Goal: Browse casually: Explore the website without a specific task or goal

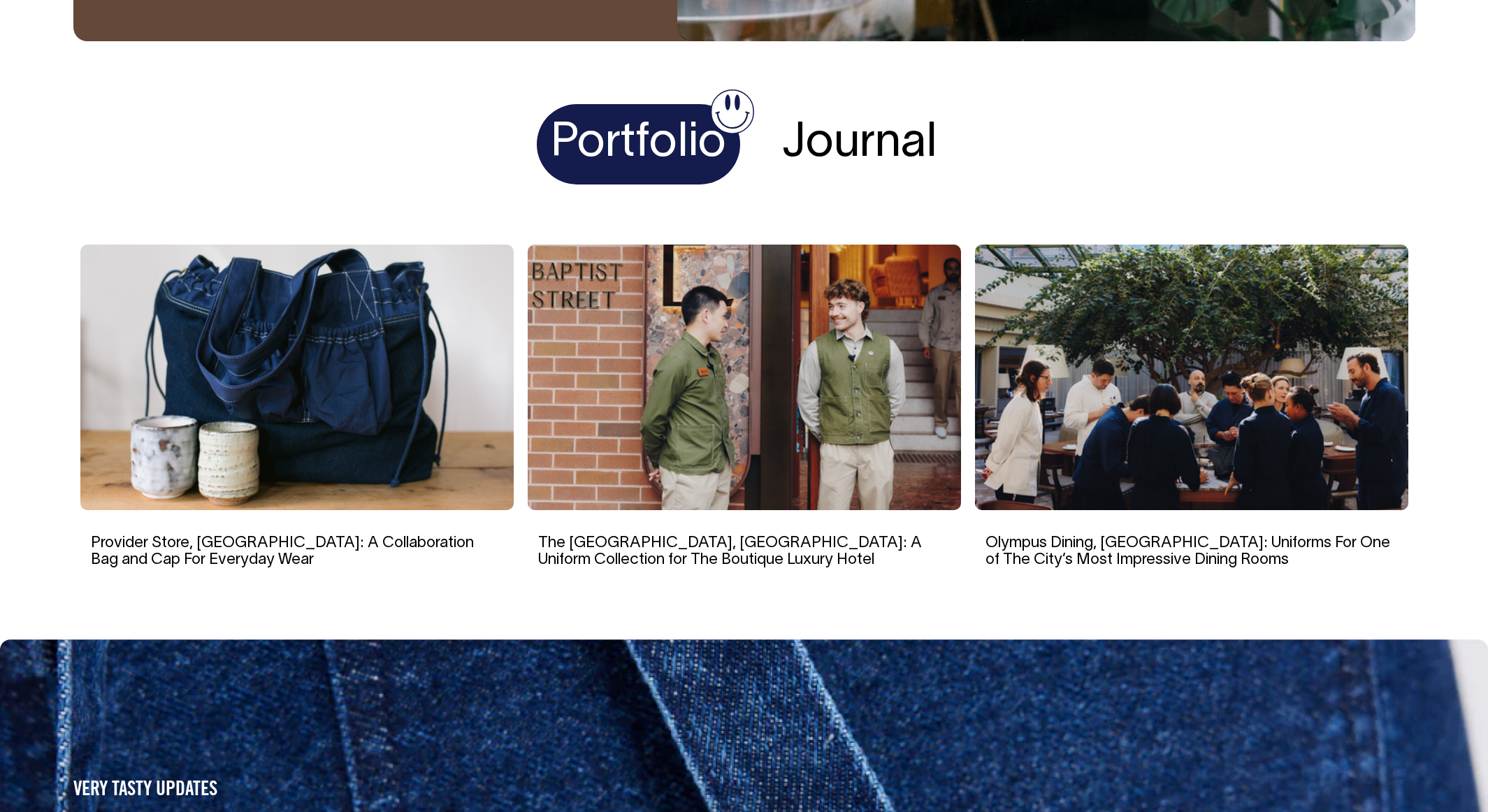
scroll to position [2722, 0]
click at [1191, 251] on img at bounding box center [1192, 377] width 434 height 266
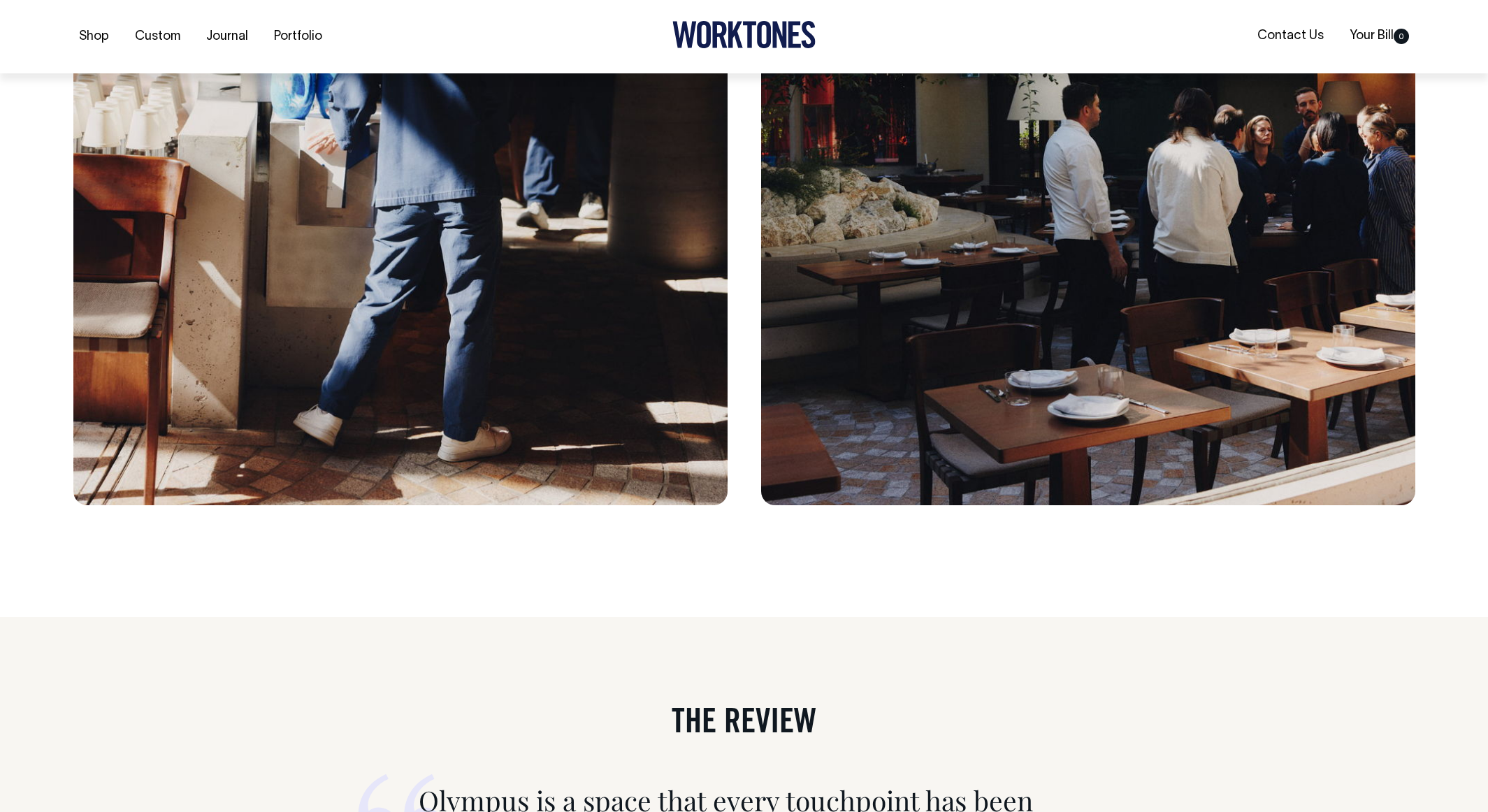
scroll to position [5516, 0]
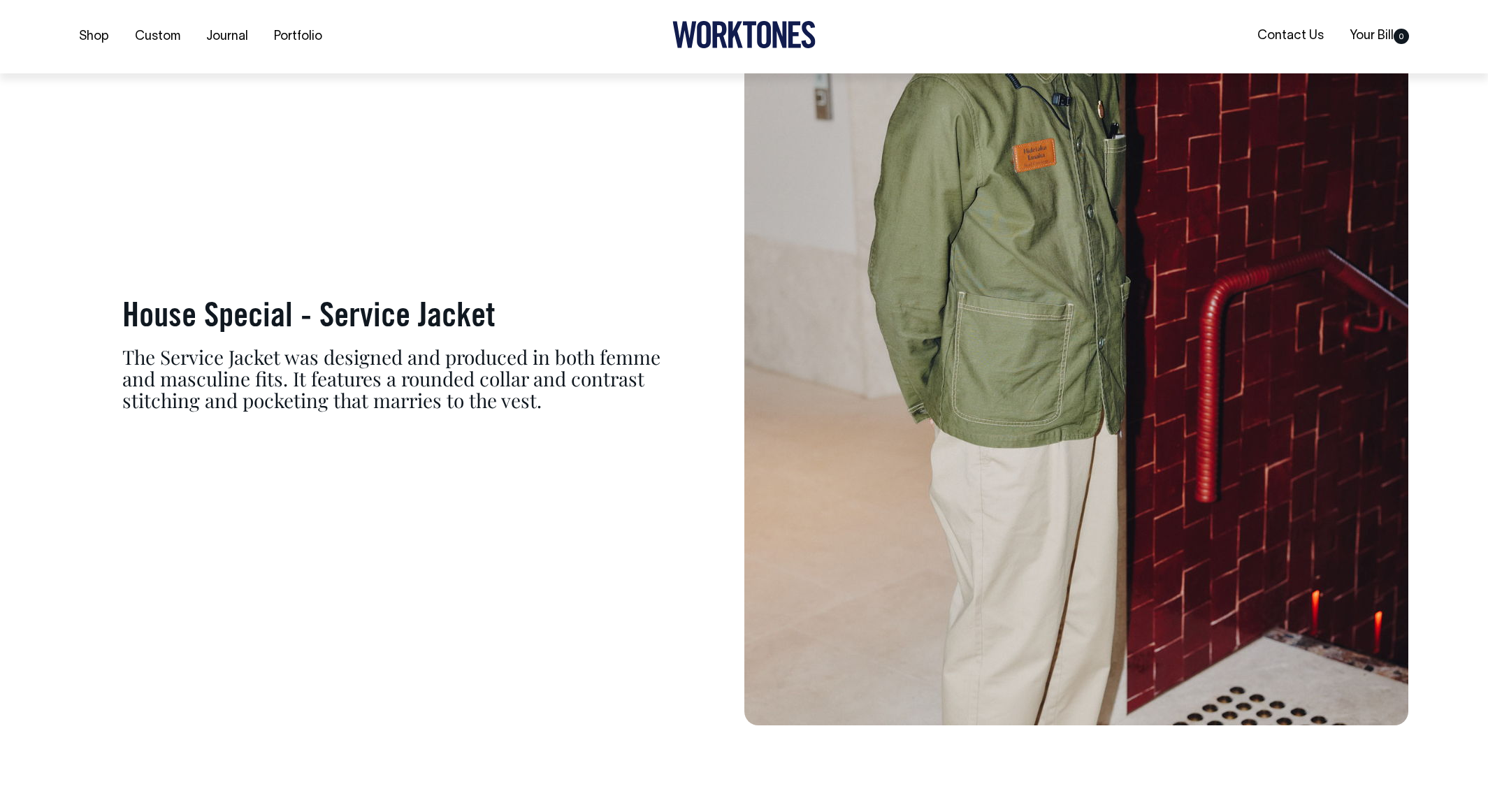
scroll to position [7192, 0]
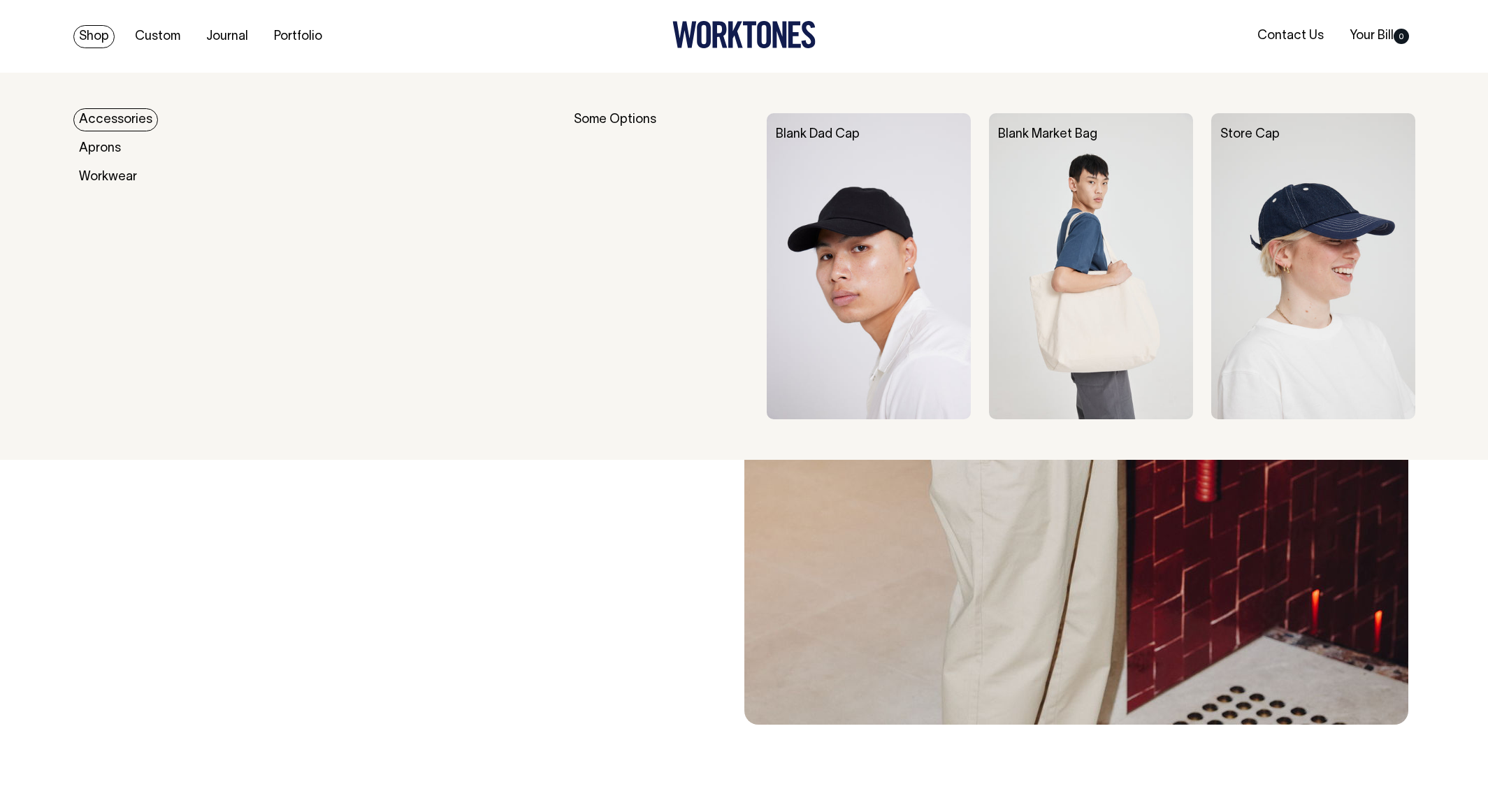
click at [94, 38] on link "Shop" at bounding box center [93, 37] width 41 height 23
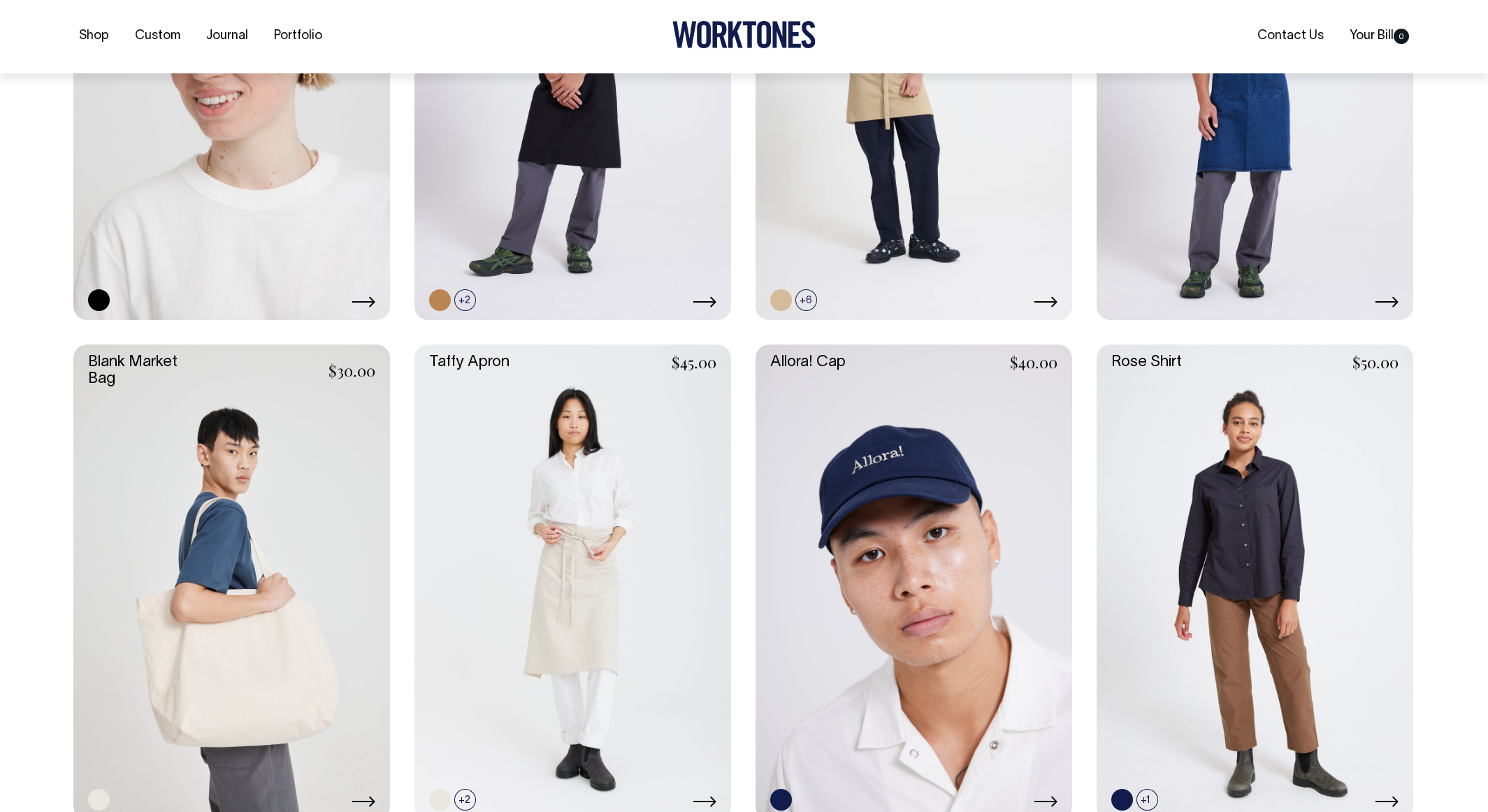
scroll to position [2329, 0]
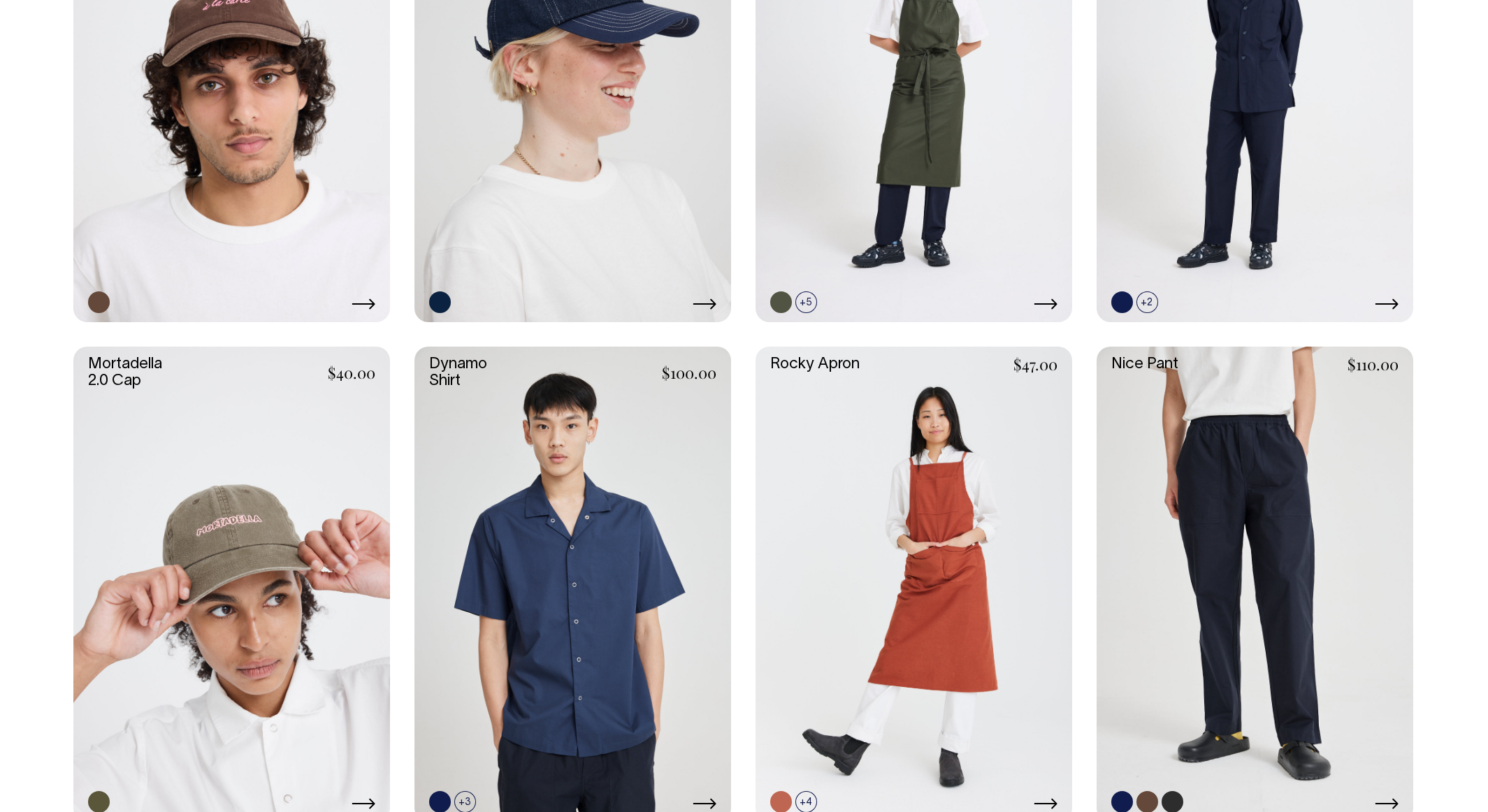
click at [1363, 484] on link at bounding box center [1255, 584] width 317 height 475
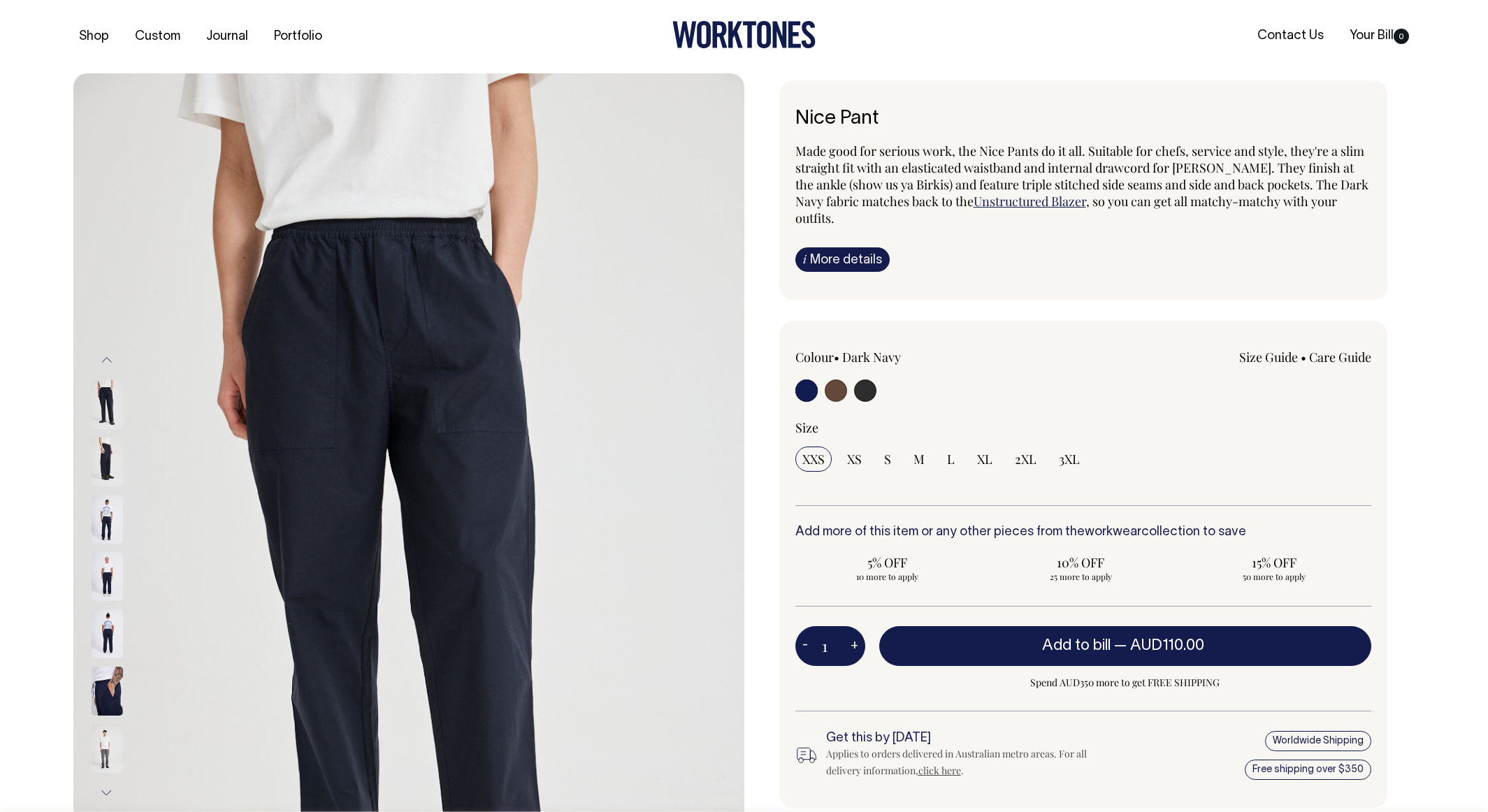
click at [111, 460] on img at bounding box center [108, 462] width 32 height 49
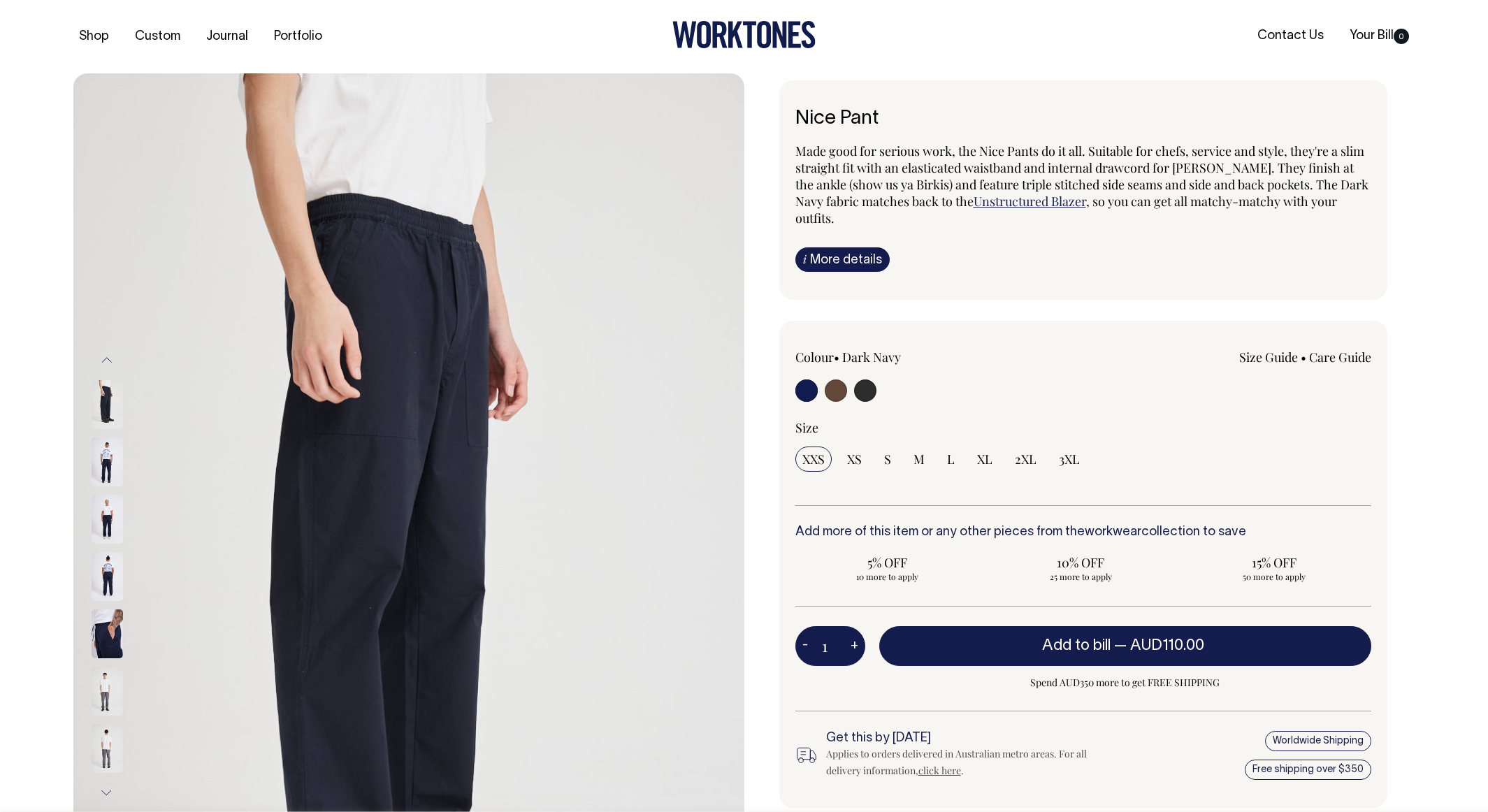
click at [112, 528] on img at bounding box center [108, 519] width 32 height 49
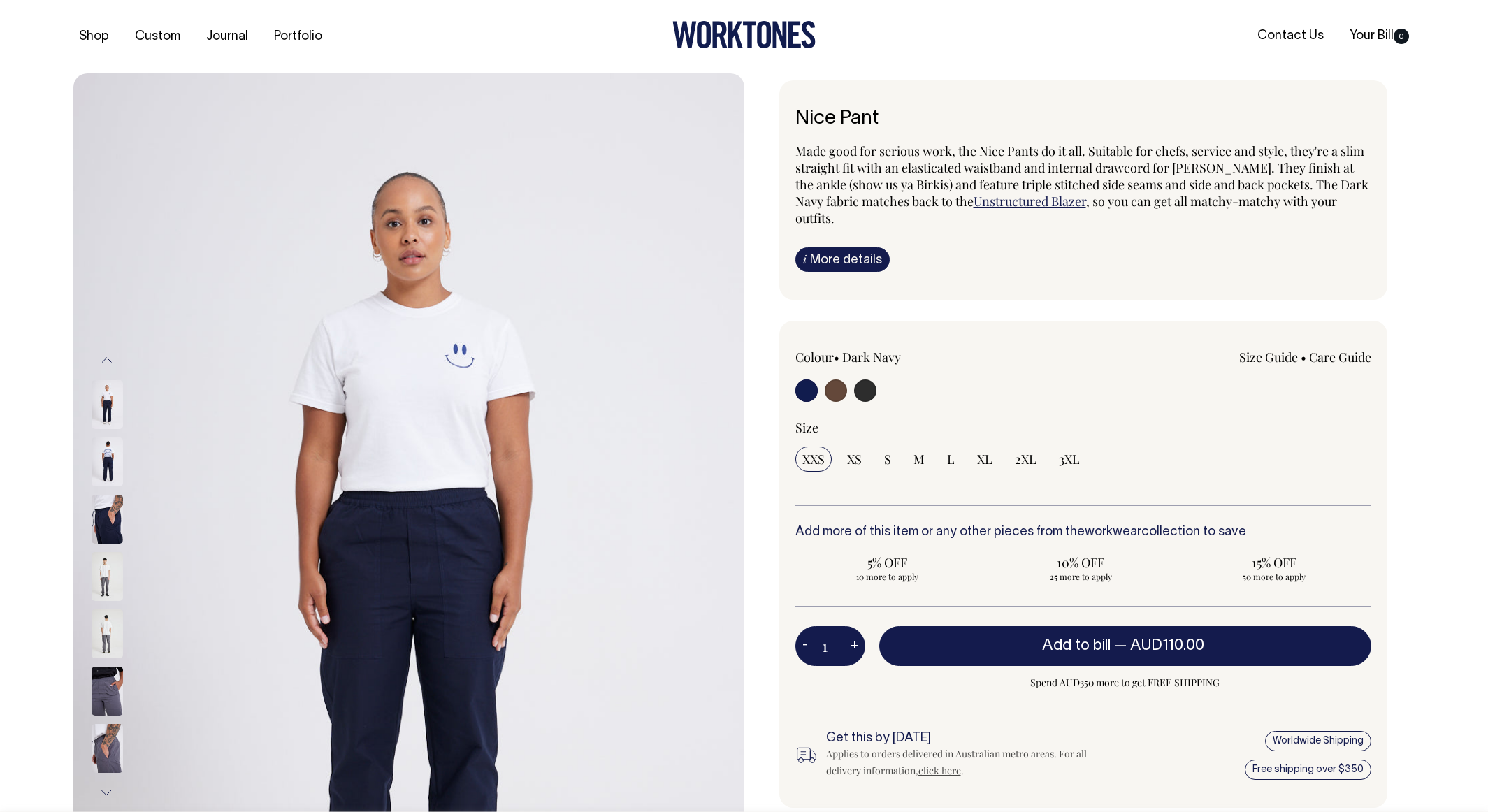
click at [108, 564] on img at bounding box center [108, 576] width 32 height 49
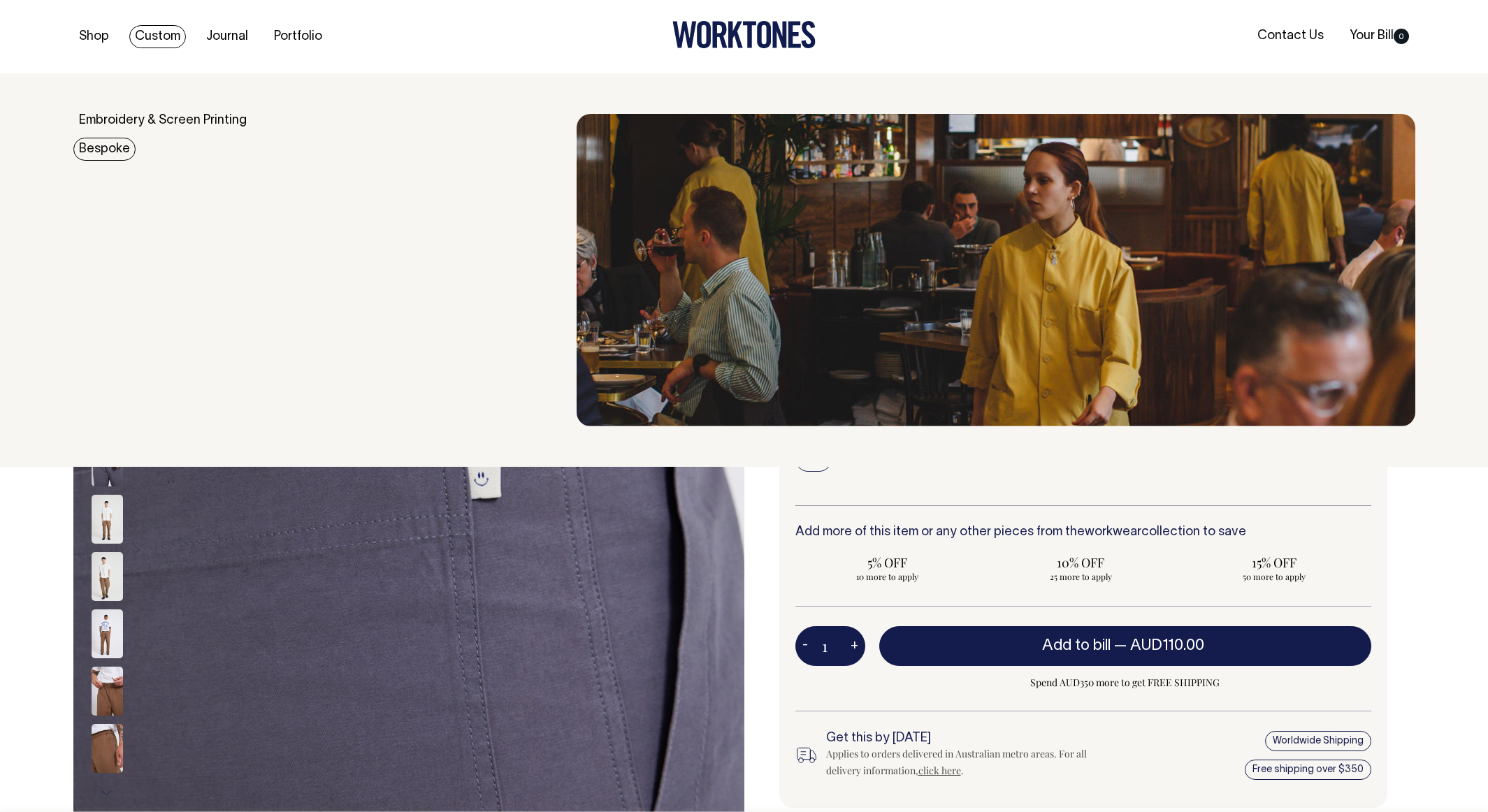
click at [102, 141] on link "Bespoke" at bounding box center [104, 149] width 63 height 23
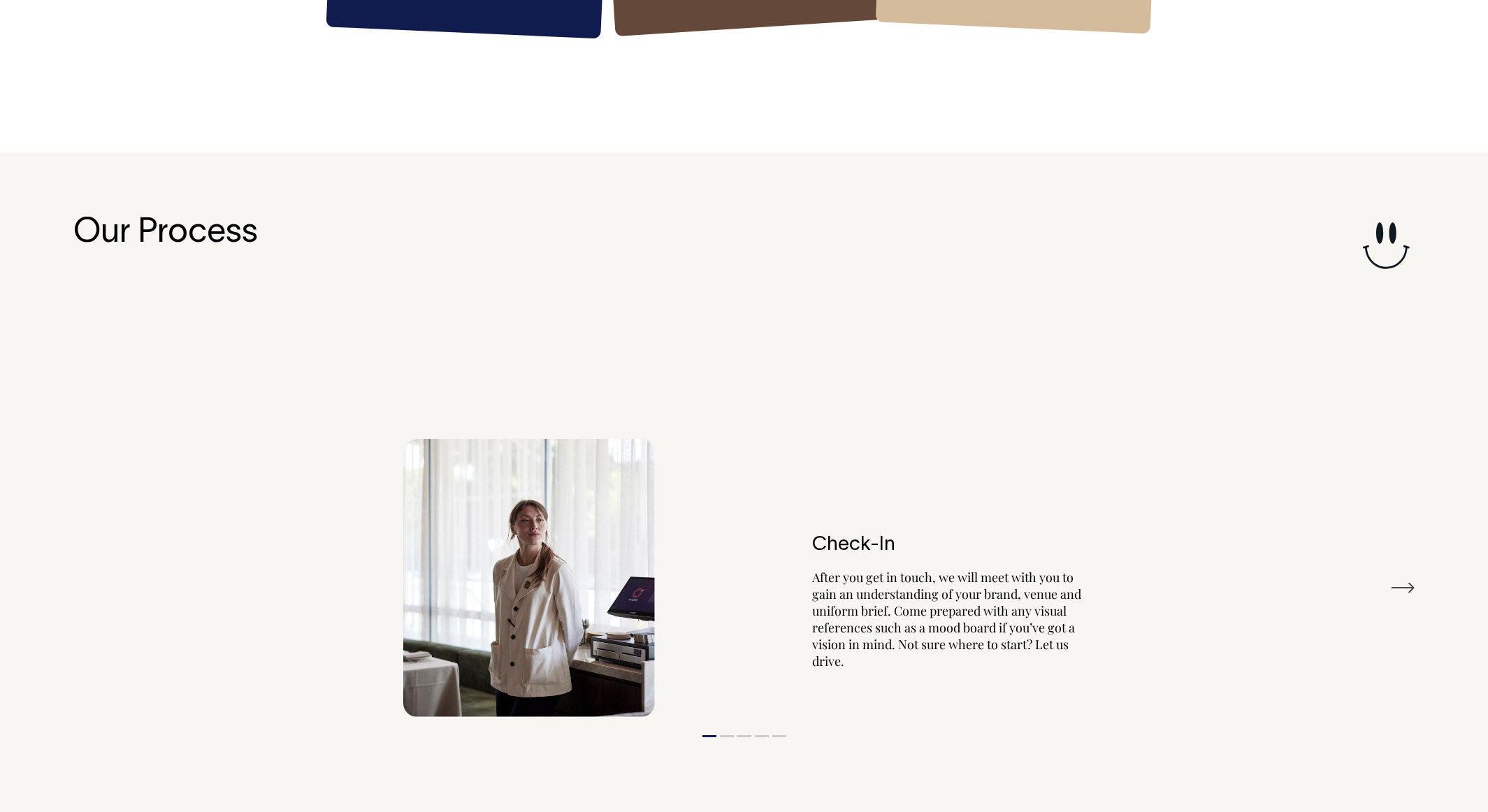
scroll to position [2467, 0]
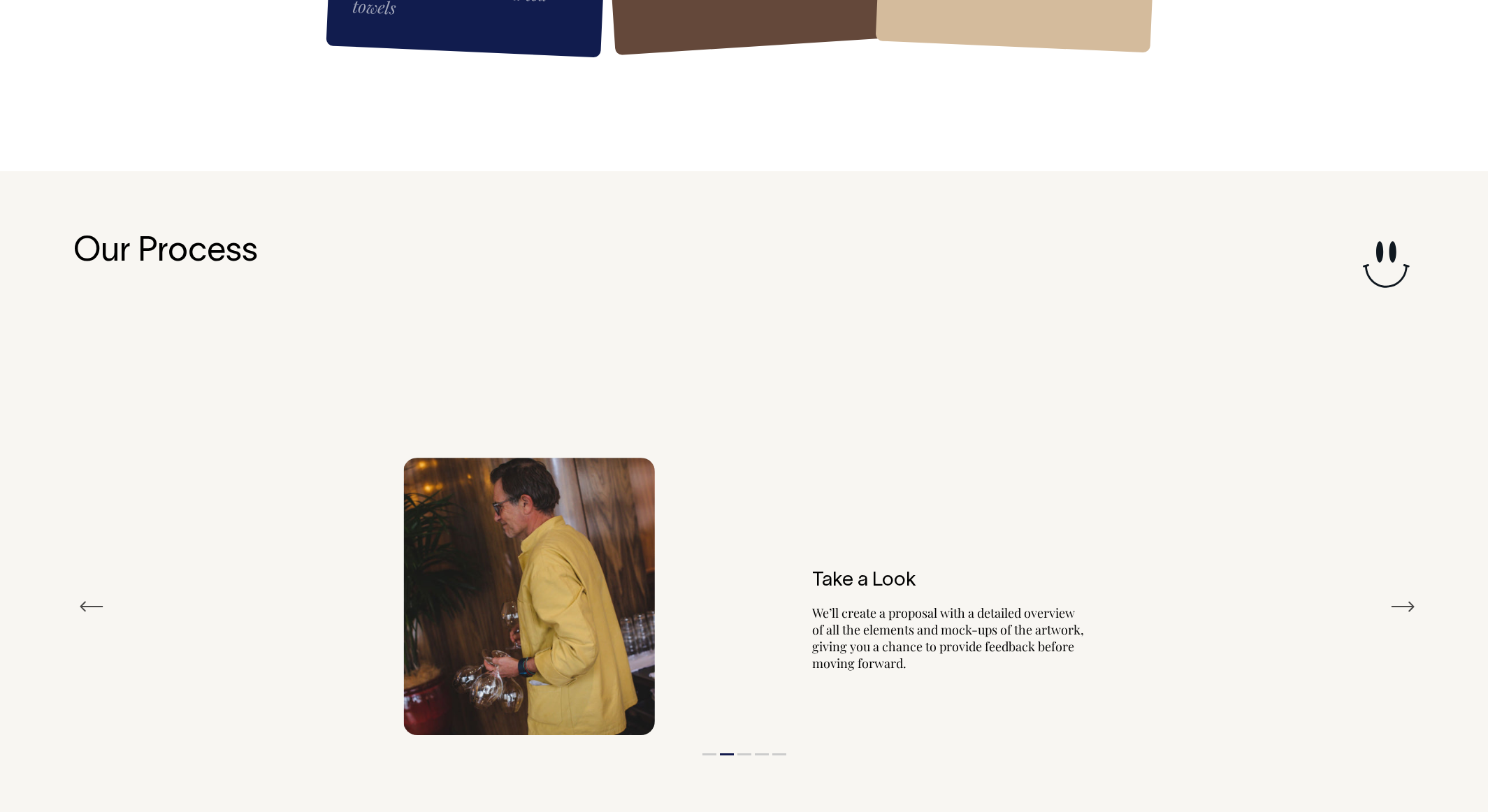
click at [1402, 596] on button "Next" at bounding box center [1403, 606] width 25 height 21
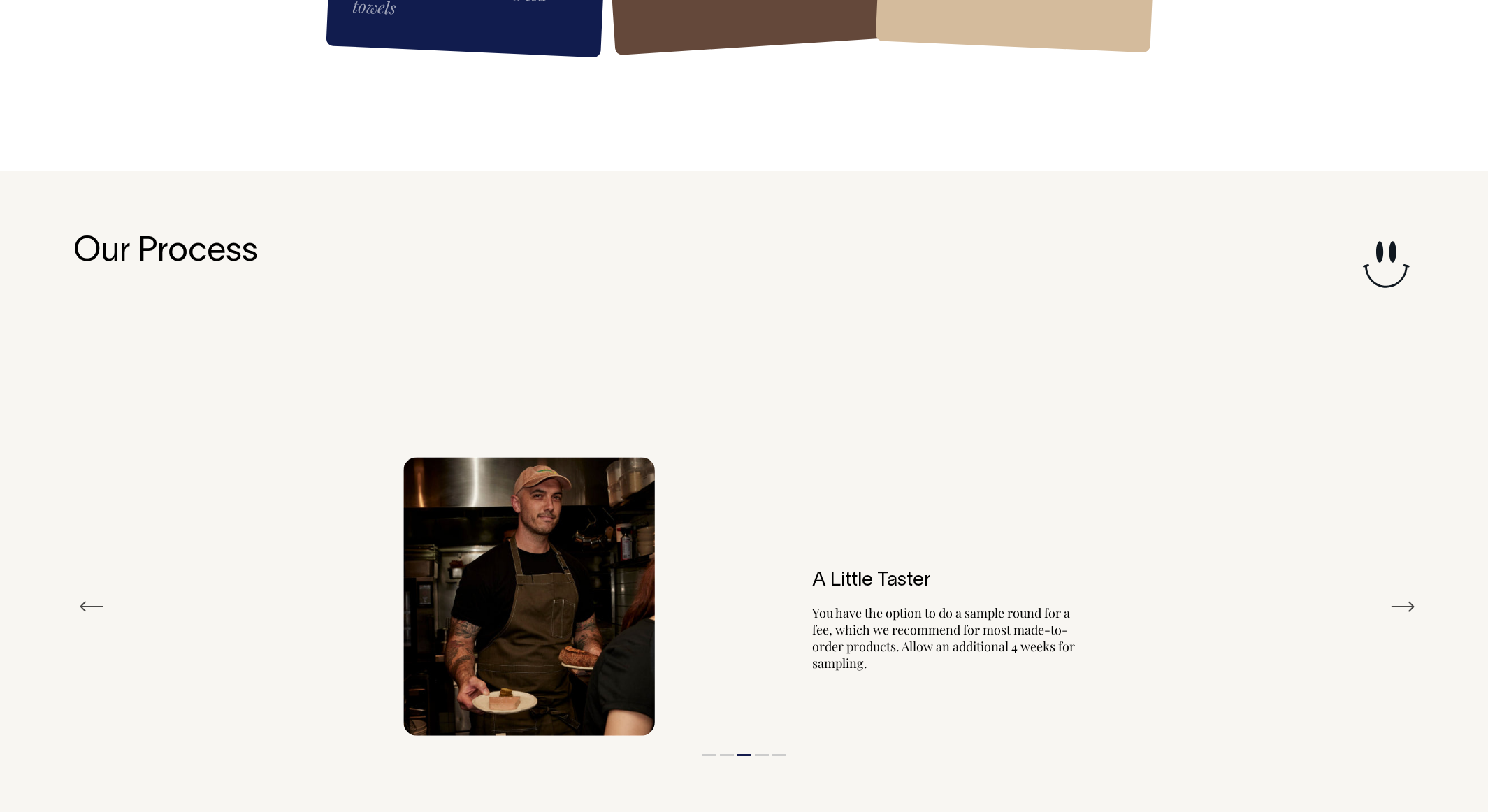
click at [1402, 596] on button "Next" at bounding box center [1403, 606] width 25 height 21
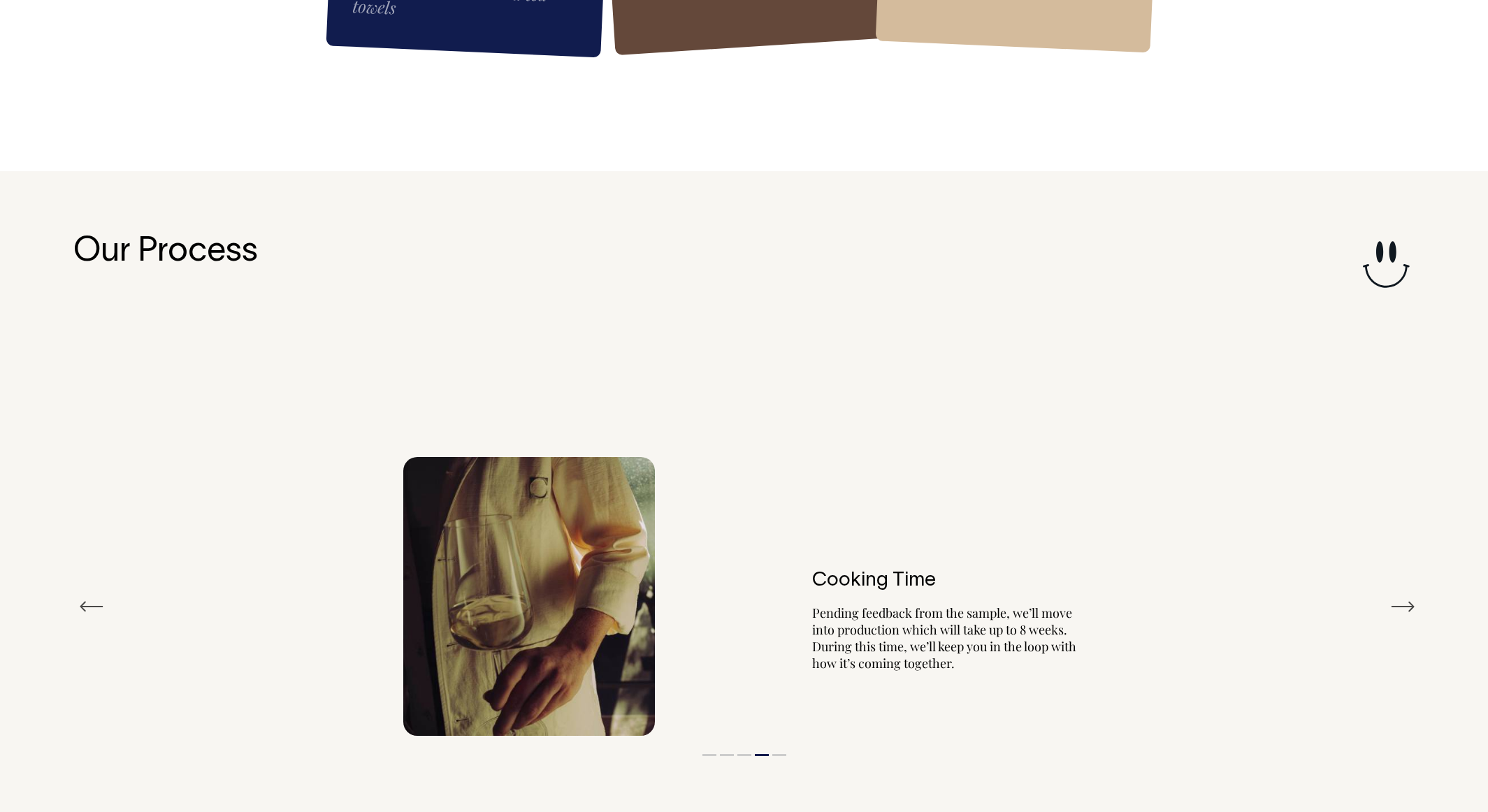
click at [1402, 596] on button "Next" at bounding box center [1403, 606] width 25 height 21
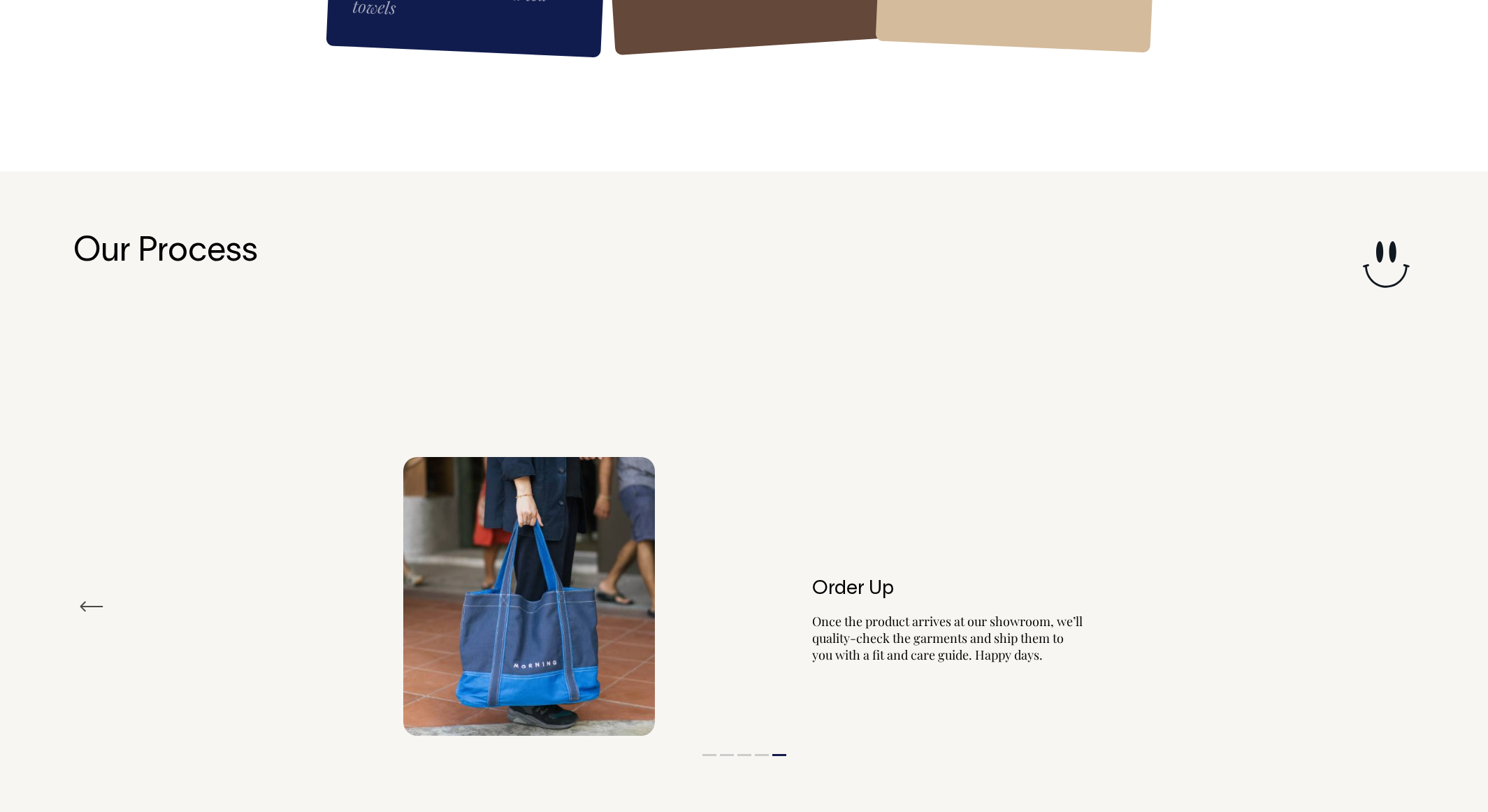
click at [1402, 436] on div "Order Up Once the product arrives at our showroom, we’ll quality-check the garm…" at bounding box center [744, 596] width 1342 height 320
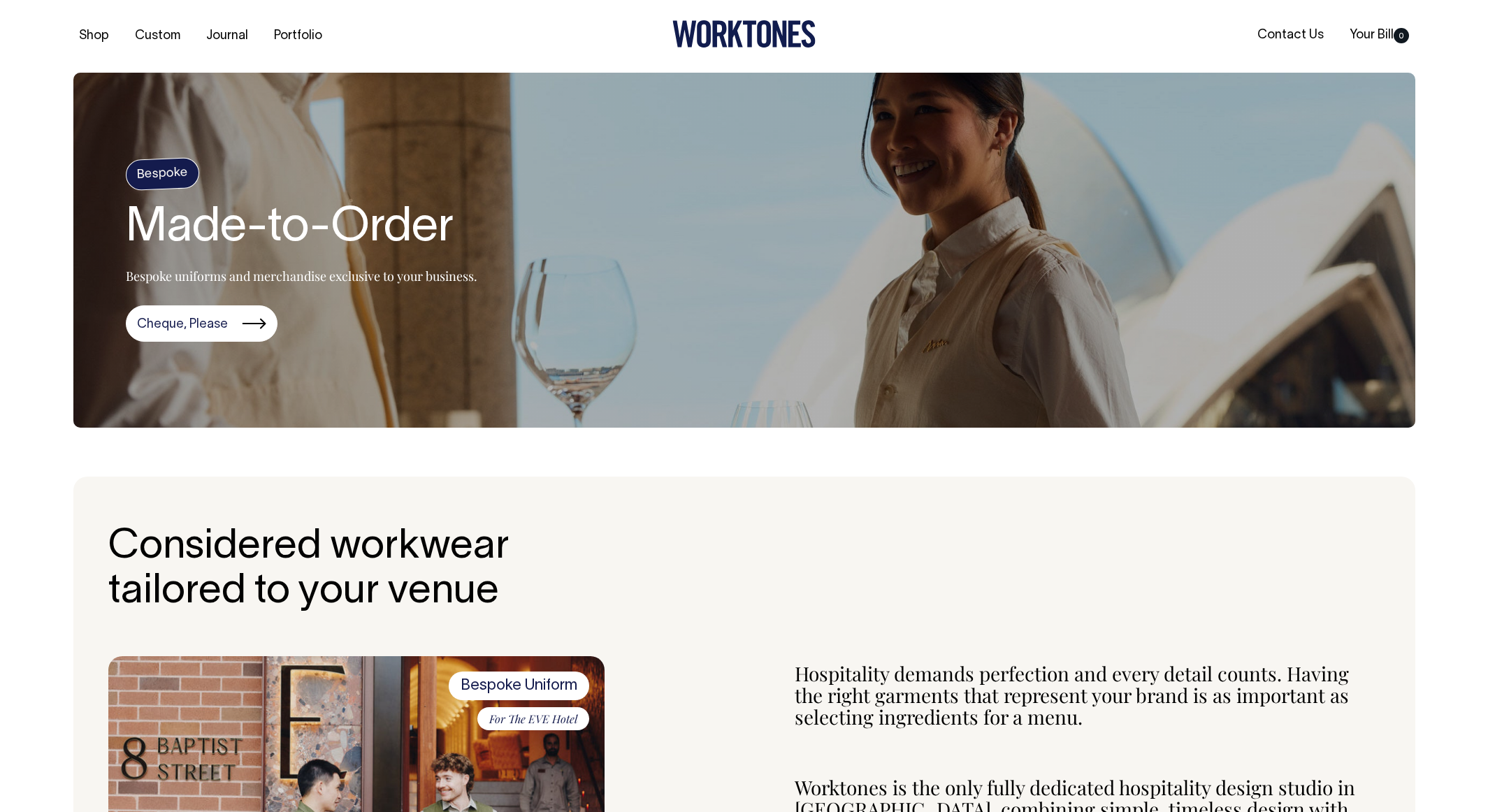
scroll to position [0, 0]
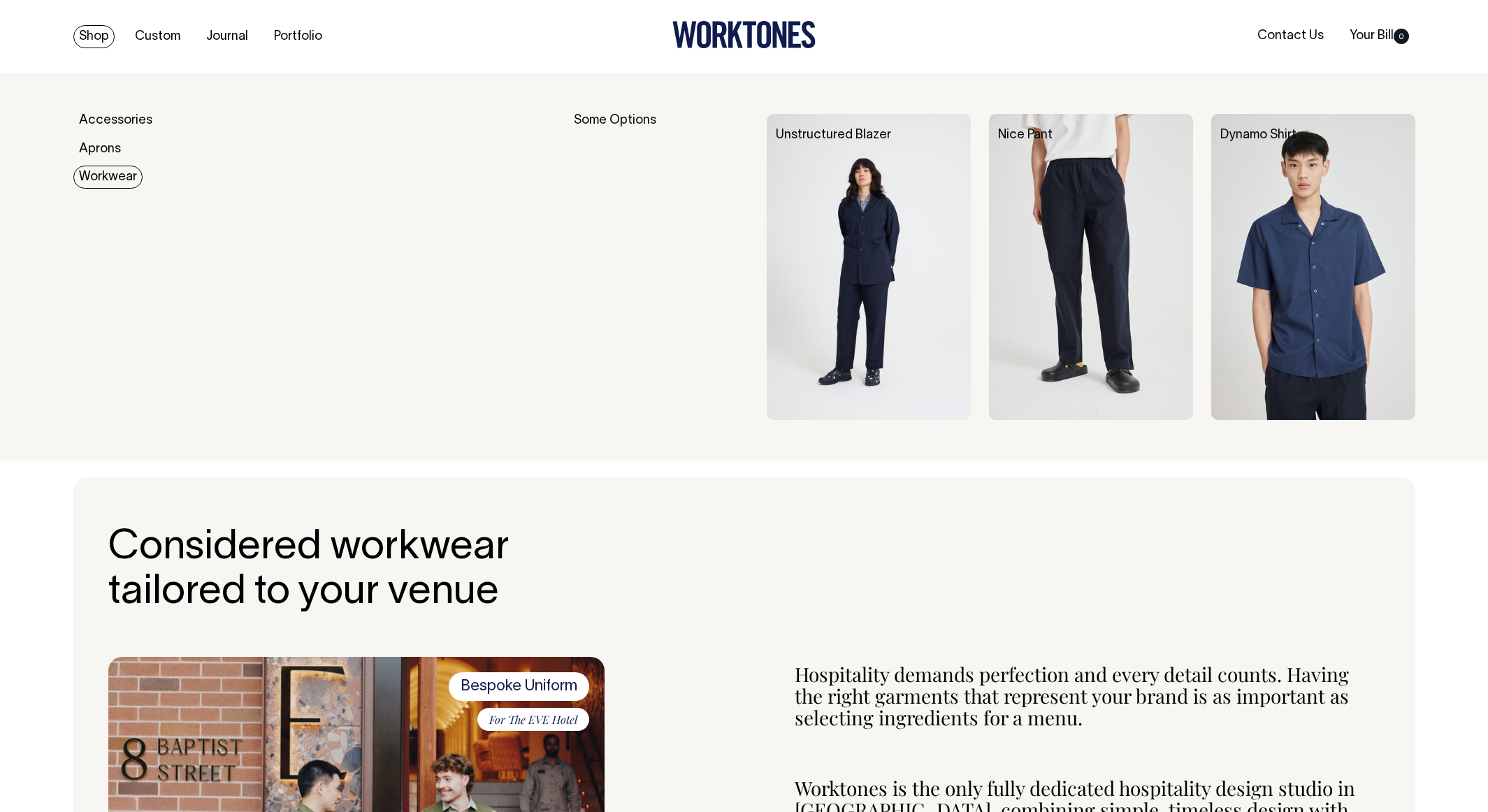
click at [856, 256] on img at bounding box center [868, 267] width 204 height 306
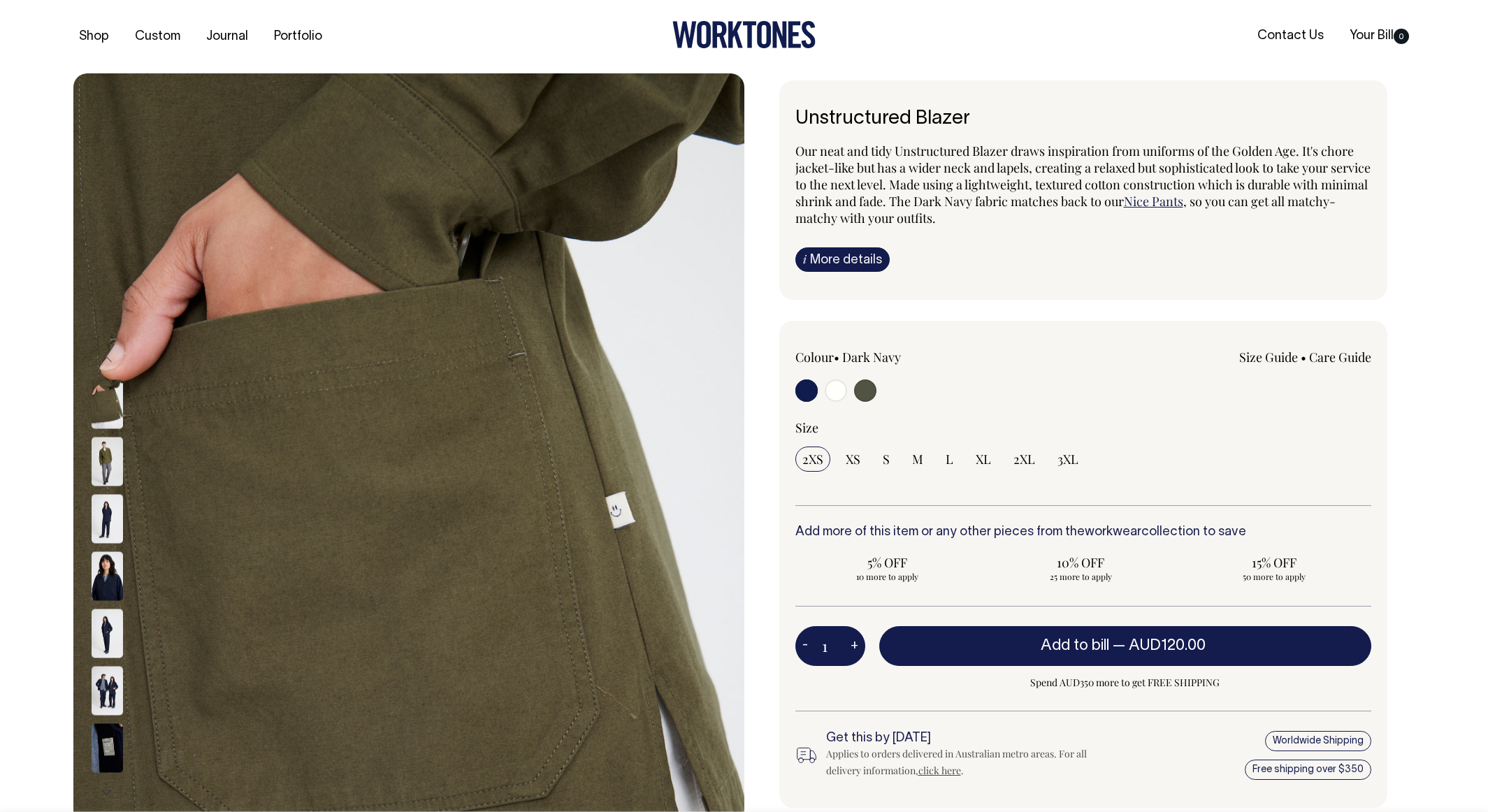
click at [129, 114] on div "Previous Next" at bounding box center [126, 576] width 70 height 1005
click at [729, 41] on icon at bounding box center [736, 35] width 15 height 27
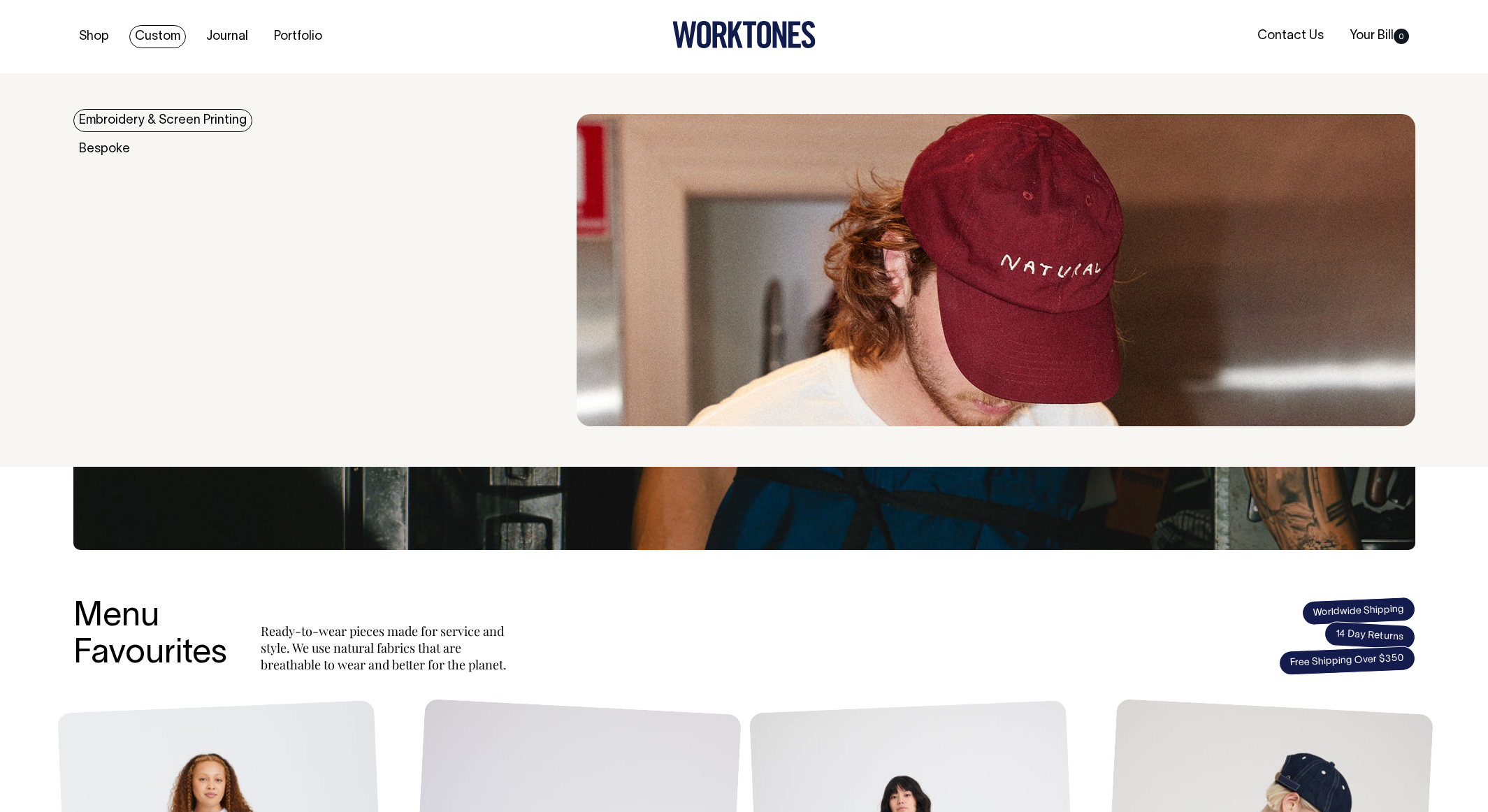
click at [143, 114] on link "Embroidery & Screen Printing" at bounding box center [163, 121] width 179 height 23
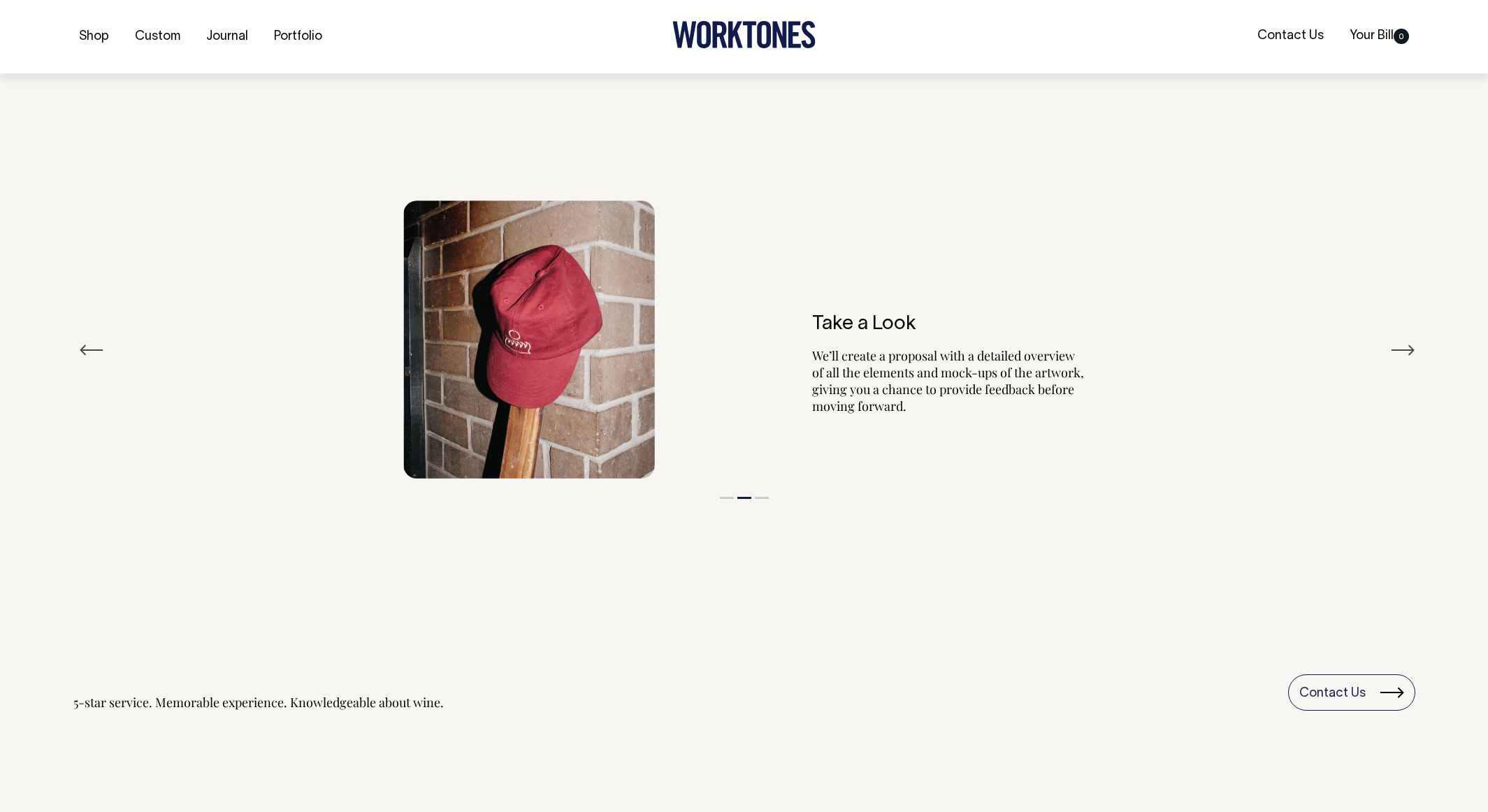
scroll to position [1735, 0]
click at [1398, 339] on button "Next" at bounding box center [1403, 349] width 25 height 21
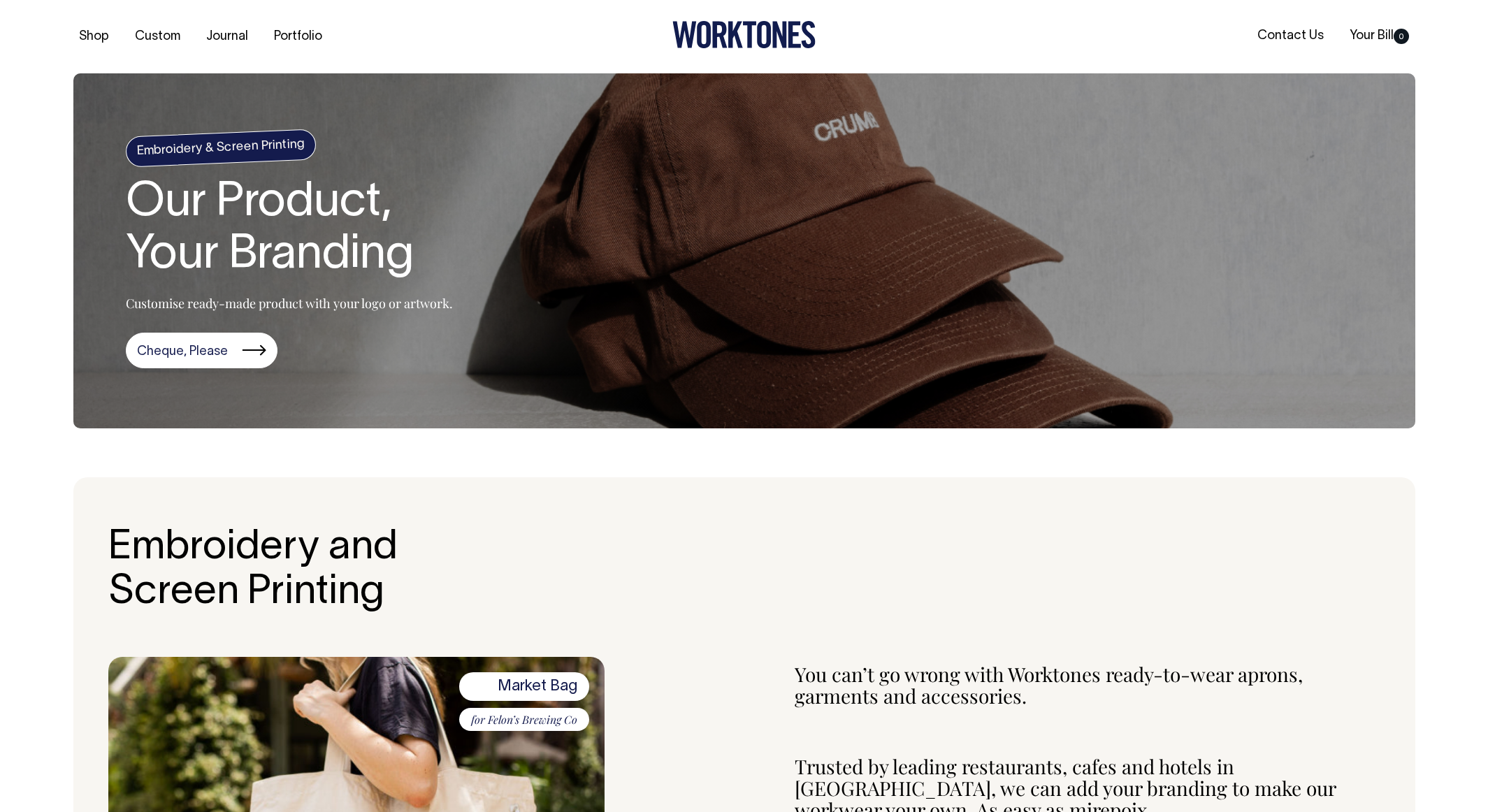
scroll to position [0, 0]
click at [147, 333] on link "Cheque, Please" at bounding box center [202, 351] width 152 height 37
click at [201, 37] on link "Journal" at bounding box center [228, 37] width 53 height 23
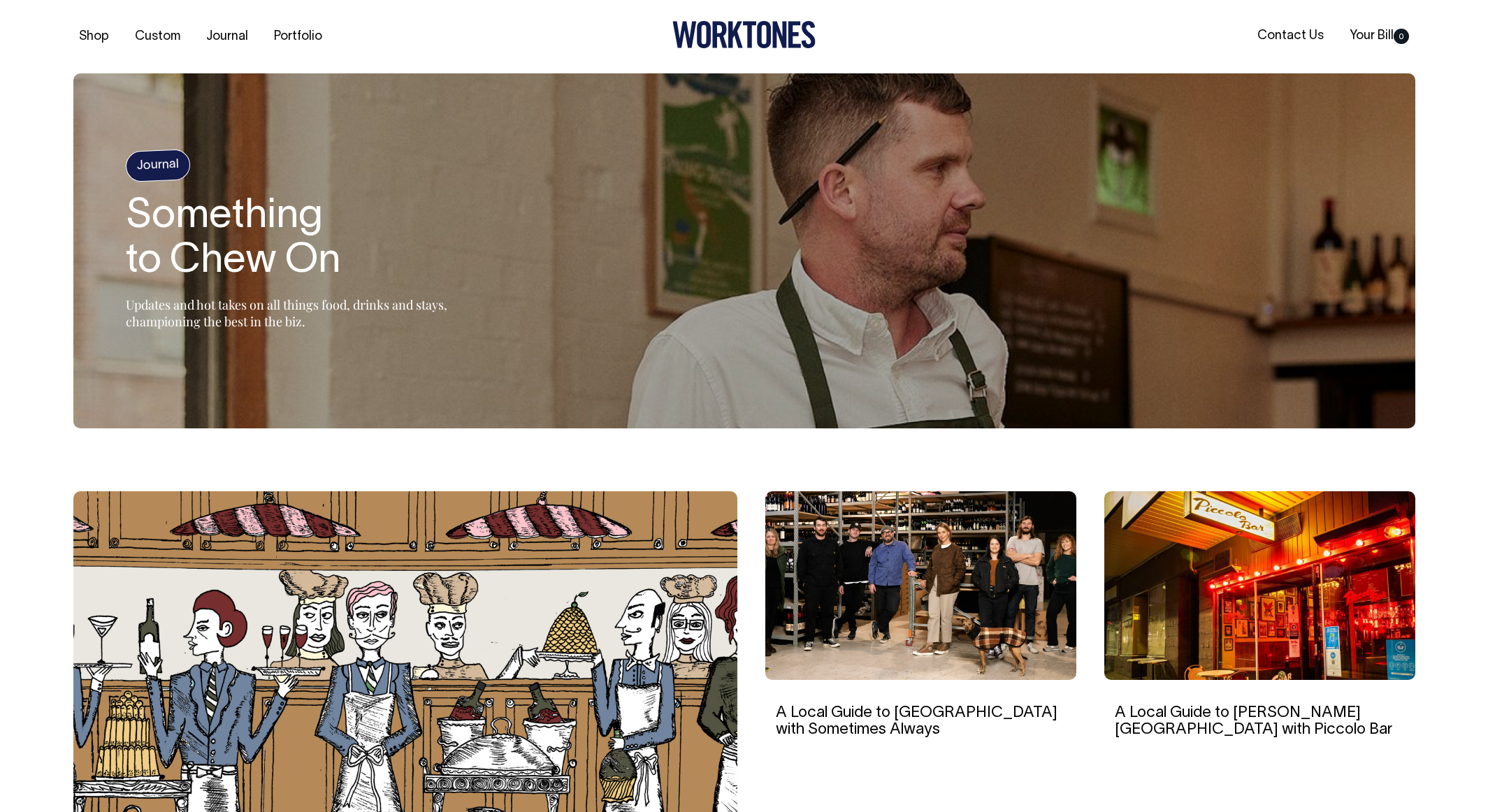
click at [956, 524] on img at bounding box center [921, 585] width 311 height 188
click at [269, 41] on link "Portfolio" at bounding box center [298, 37] width 59 height 23
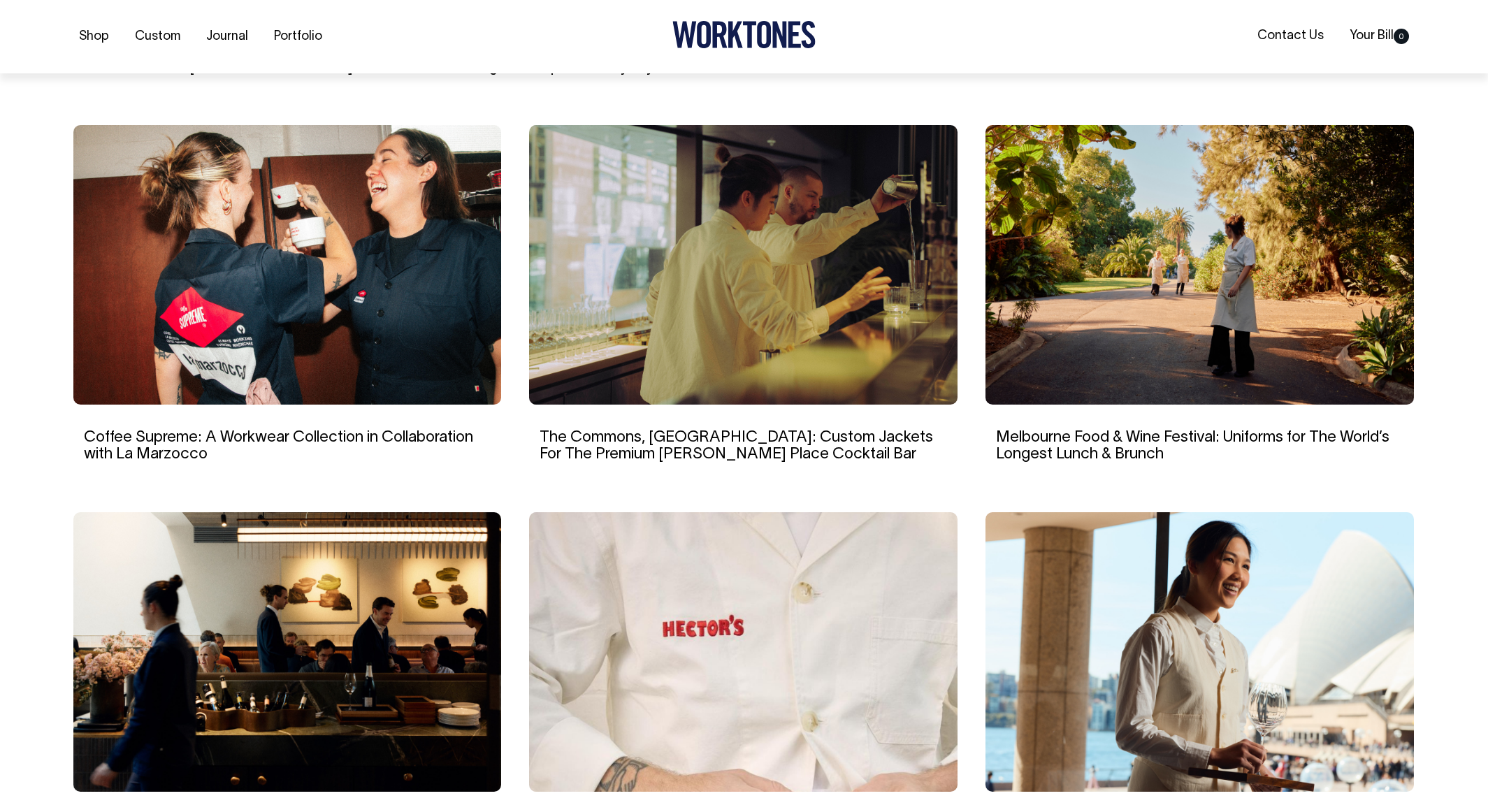
scroll to position [856, 0]
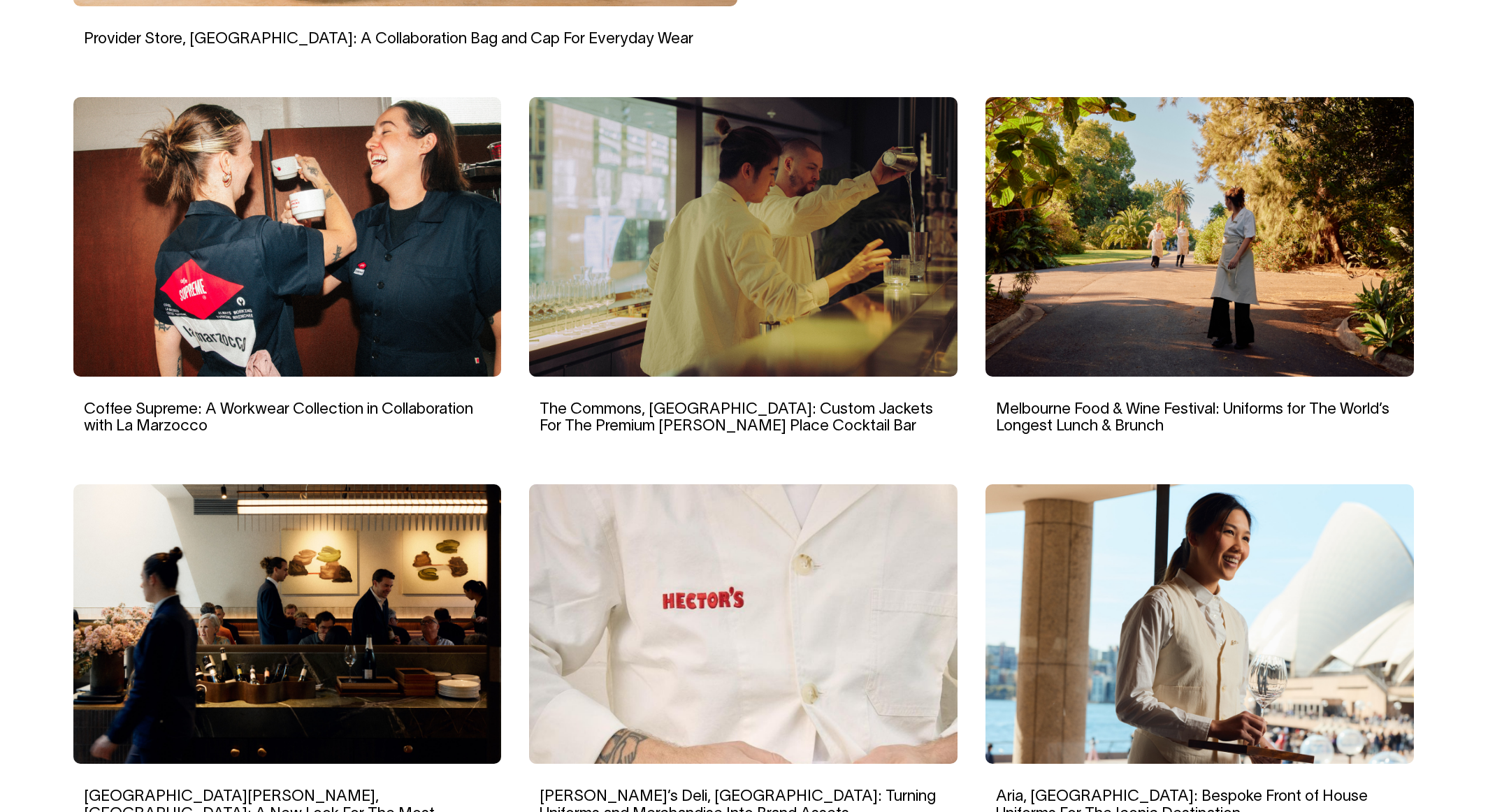
click at [729, 549] on img at bounding box center [743, 624] width 429 height 279
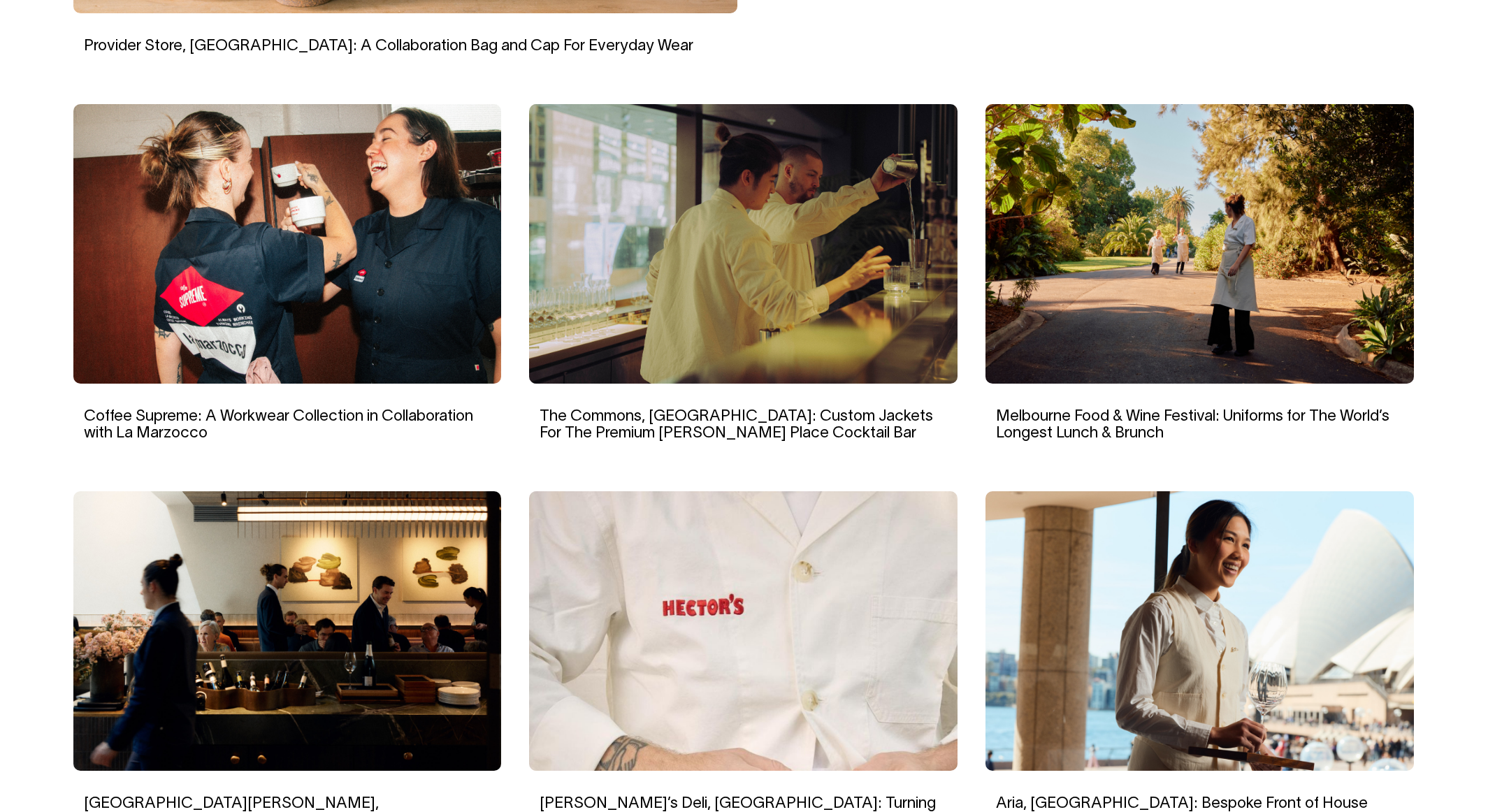
scroll to position [875, 0]
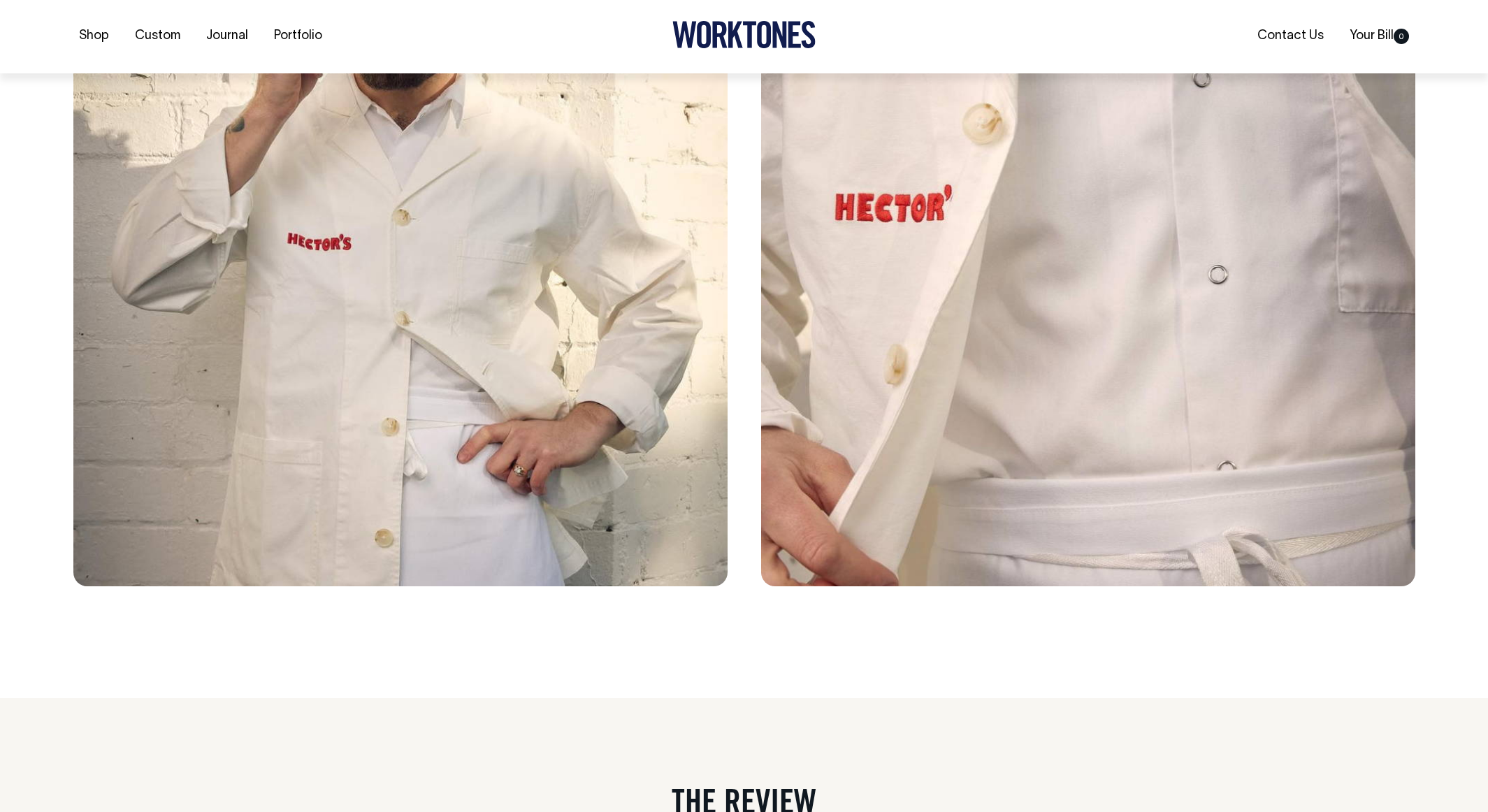
scroll to position [6554, 0]
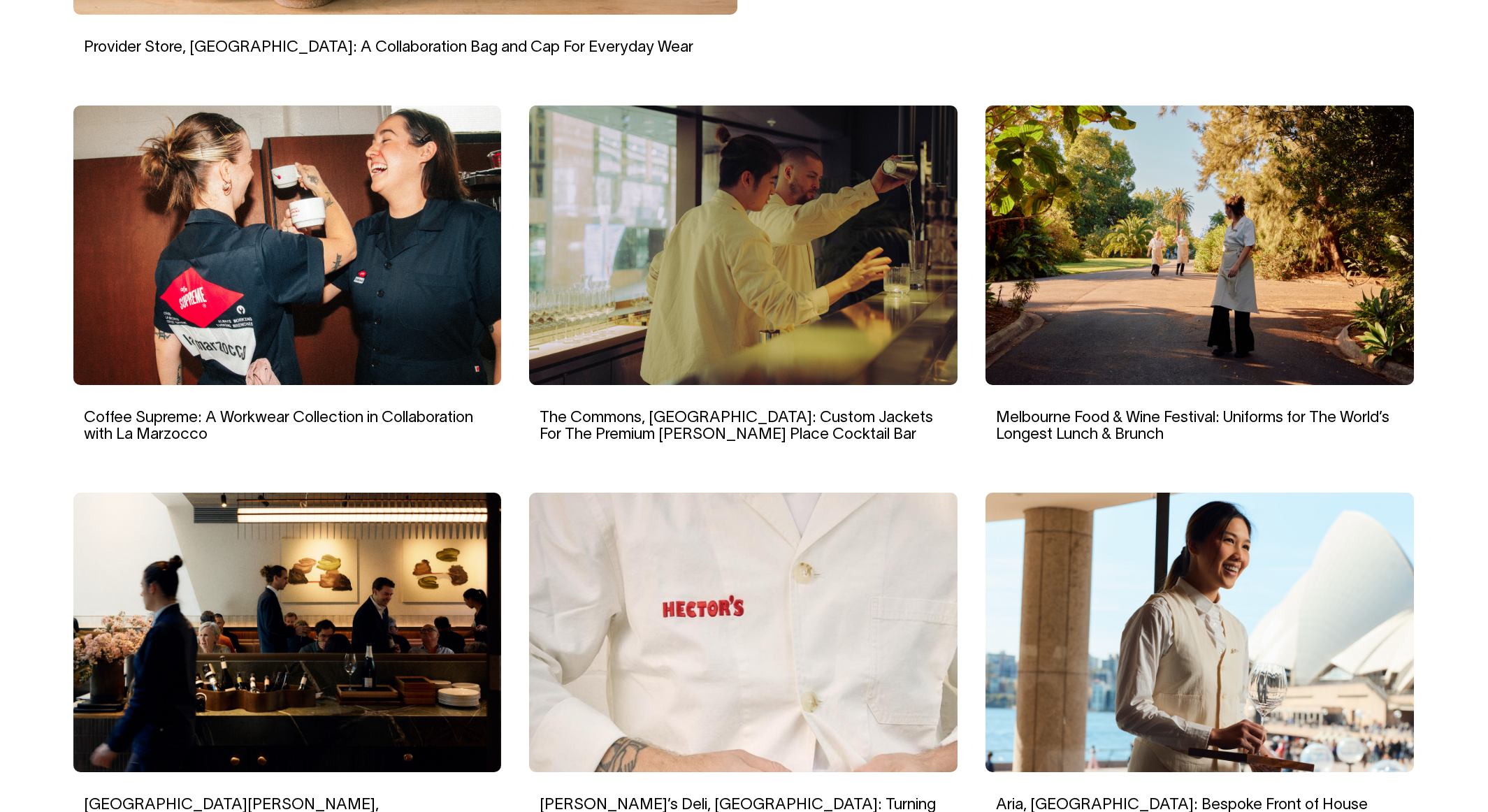
scroll to position [875, 0]
click at [366, 254] on img at bounding box center [288, 245] width 429 height 279
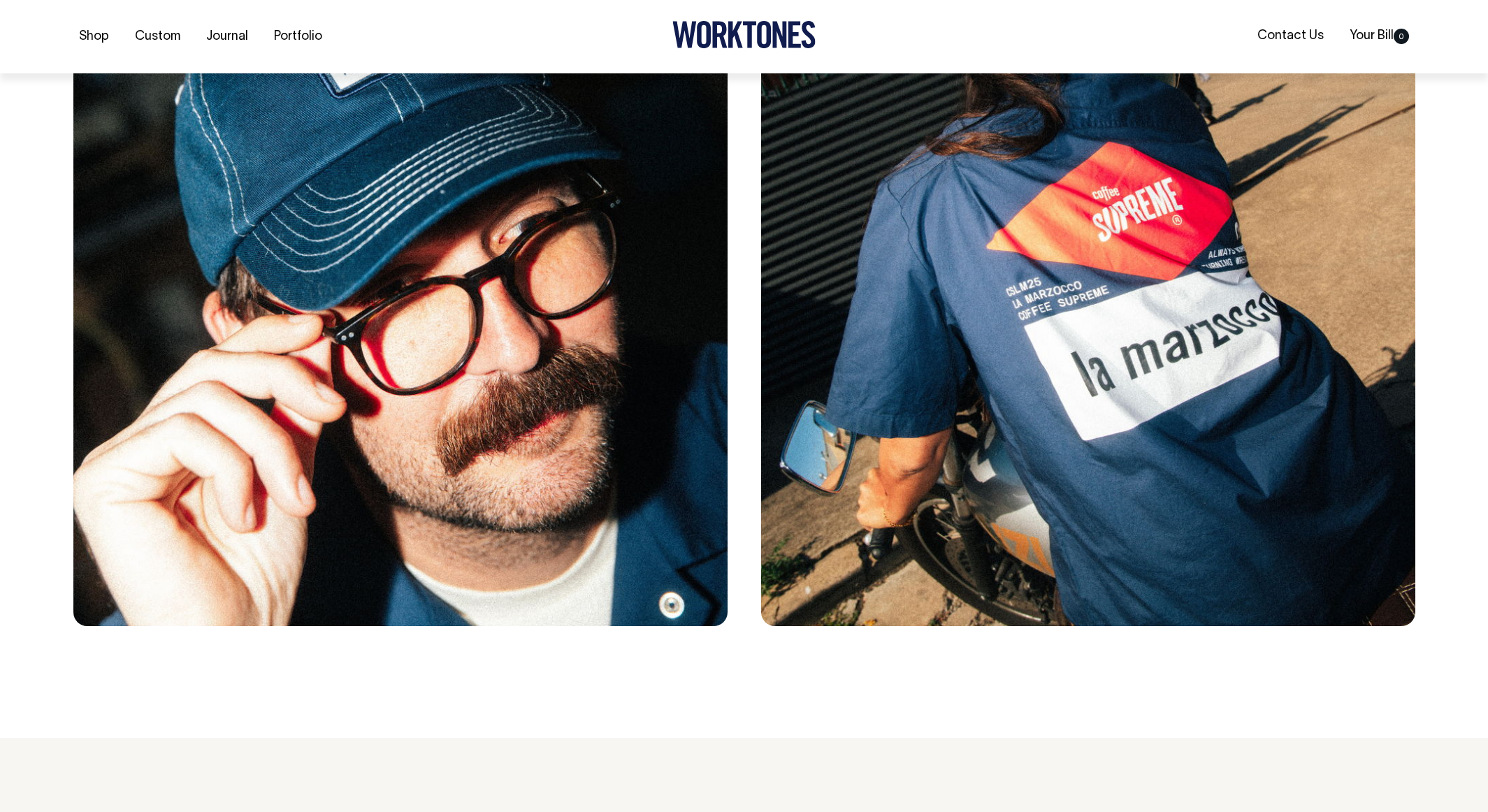
scroll to position [6393, 0]
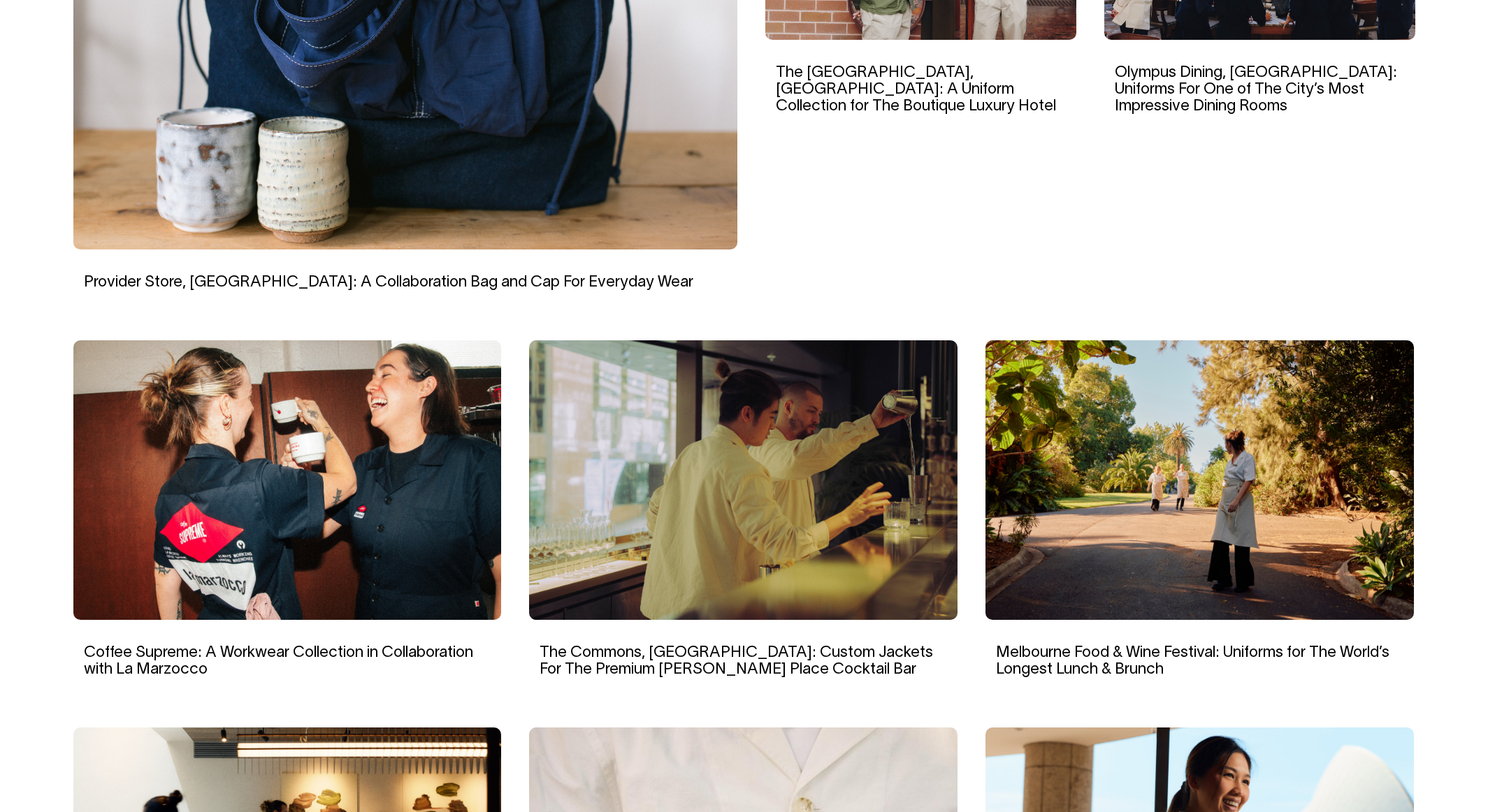
scroll to position [640, 0]
click at [721, 467] on img at bounding box center [743, 479] width 429 height 279
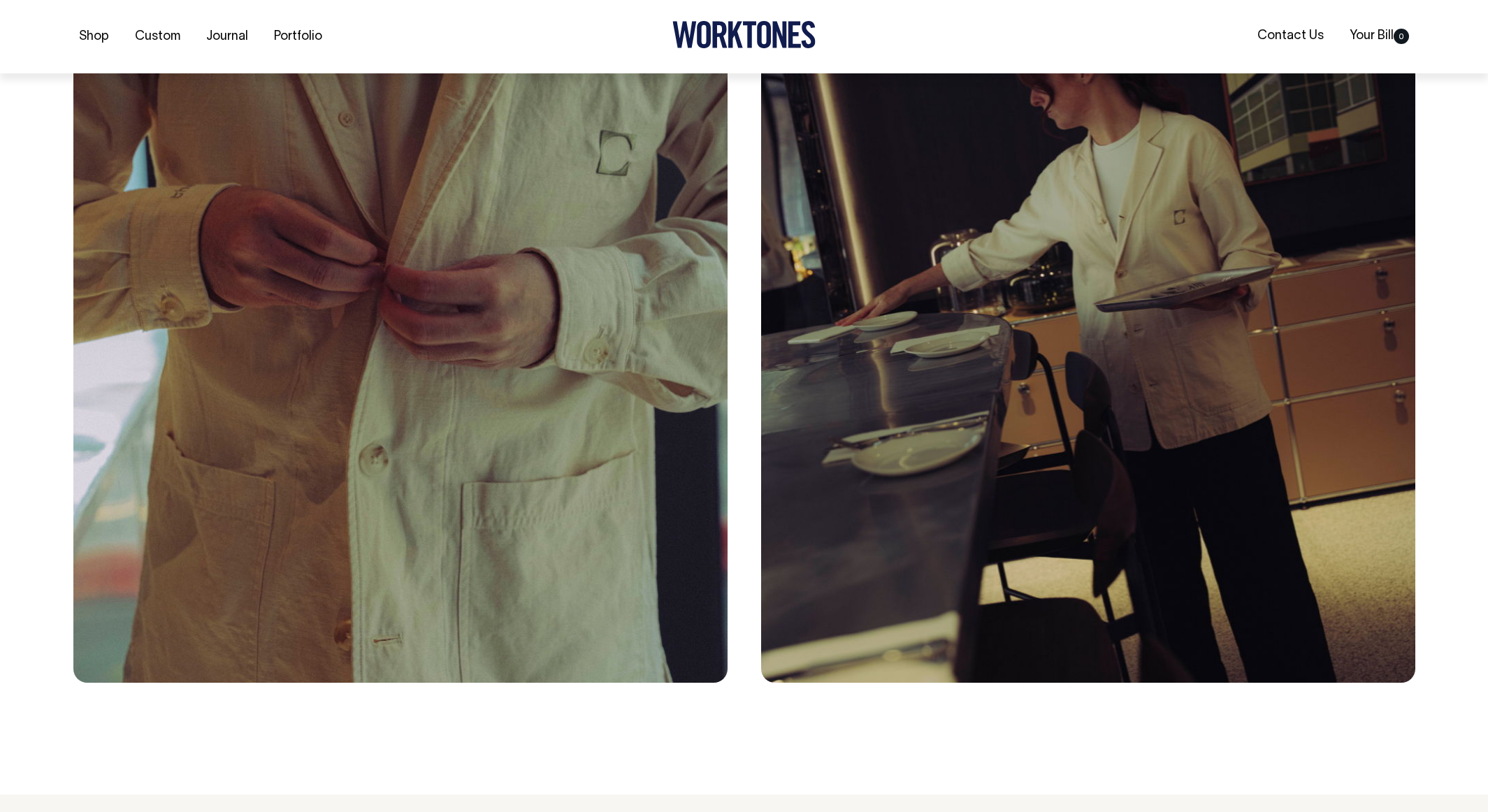
scroll to position [7729, 0]
drag, startPoint x: 724, startPoint y: 27, endPoint x: 720, endPoint y: 33, distance: 7.2
click at [724, 27] on icon at bounding box center [720, 35] width 15 height 27
